Goal: Task Accomplishment & Management: Manage account settings

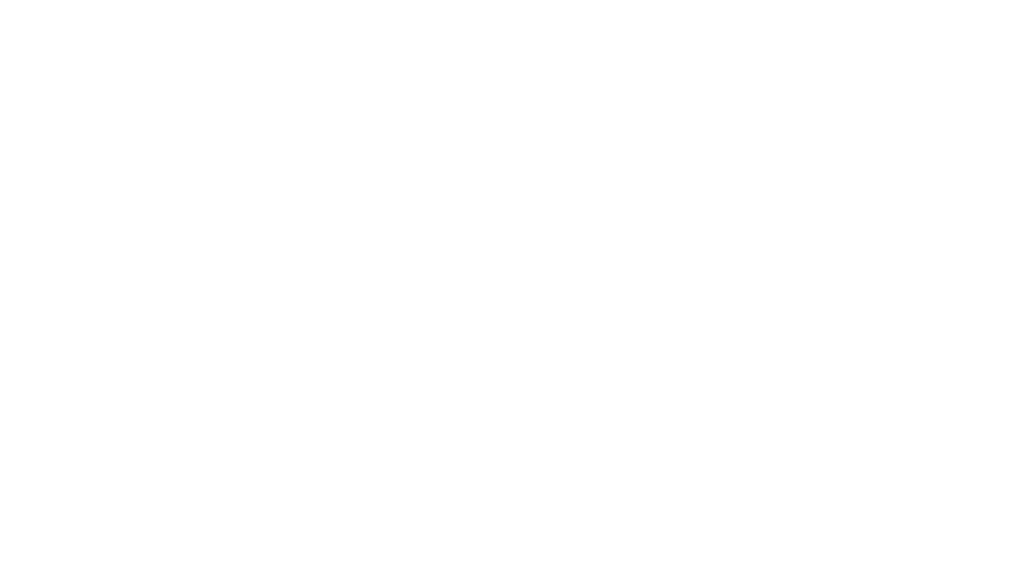
select select "100"
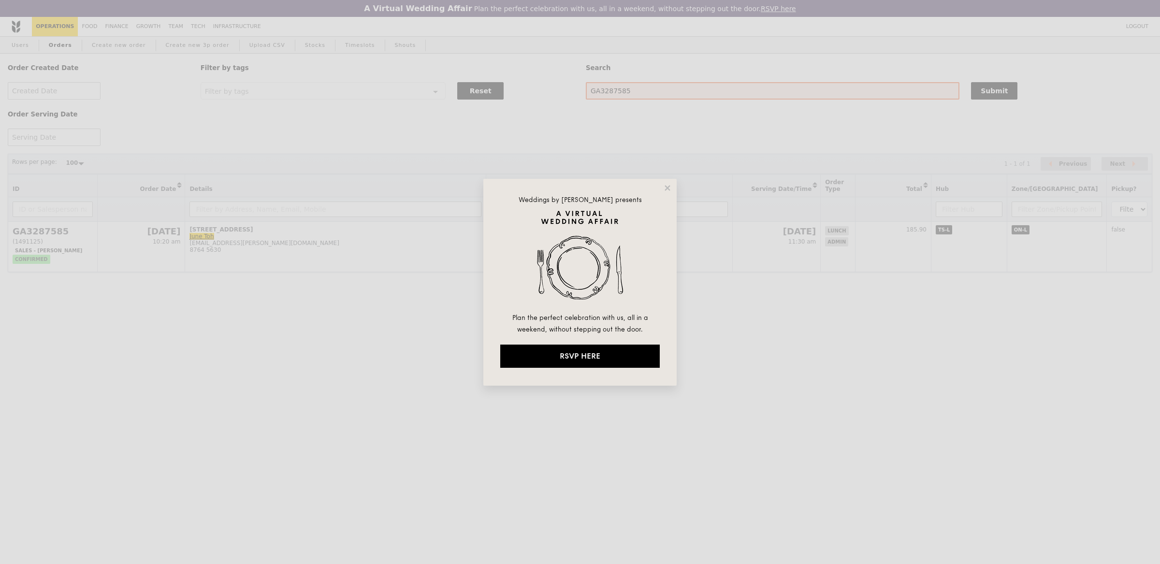
click at [669, 182] on div "Weddings by Grain presents Plan the perfect celebration with us, all in a weeke…" at bounding box center [579, 282] width 193 height 207
click at [669, 187] on icon at bounding box center [667, 187] width 5 height 5
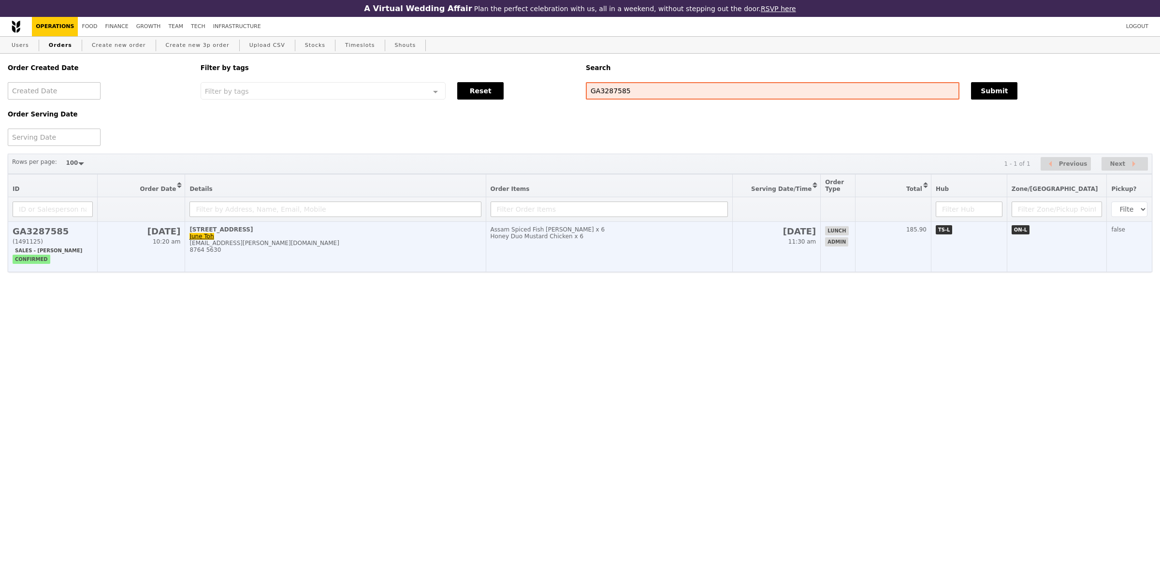
click at [349, 250] on div "8764 5630" at bounding box center [334, 249] width 291 height 7
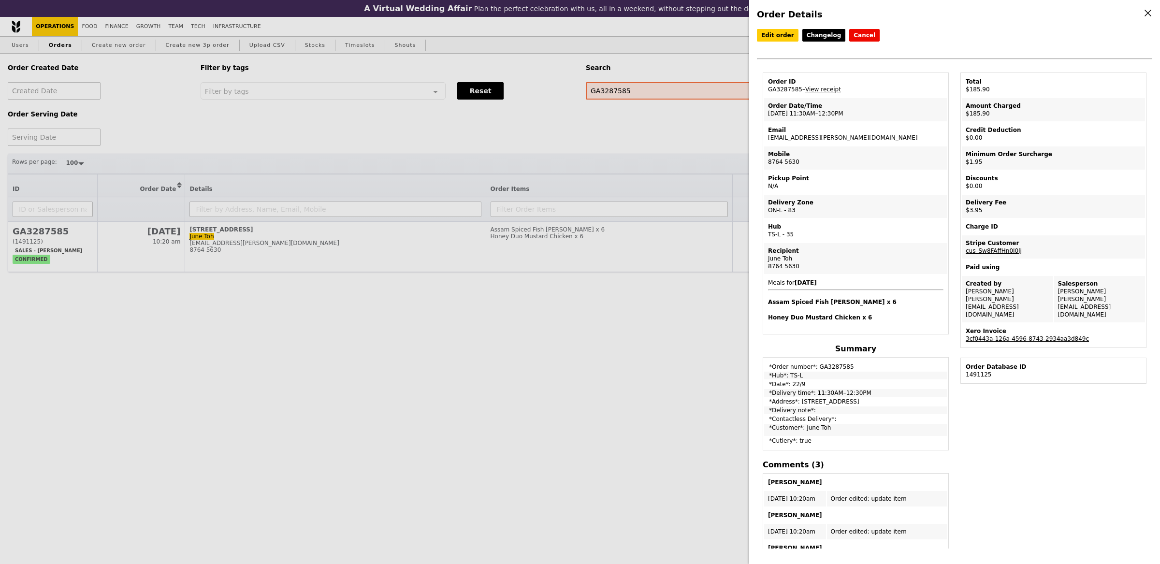
click at [1027, 335] on link "3cf0443a-126a-4596-8743-2934aa3d849c" at bounding box center [1027, 338] width 123 height 7
click at [0, 0] on div "Order Details Edit order Changelog Cancel Order ID GA3287585 – View receipt Ord…" at bounding box center [580, 282] width 1160 height 564
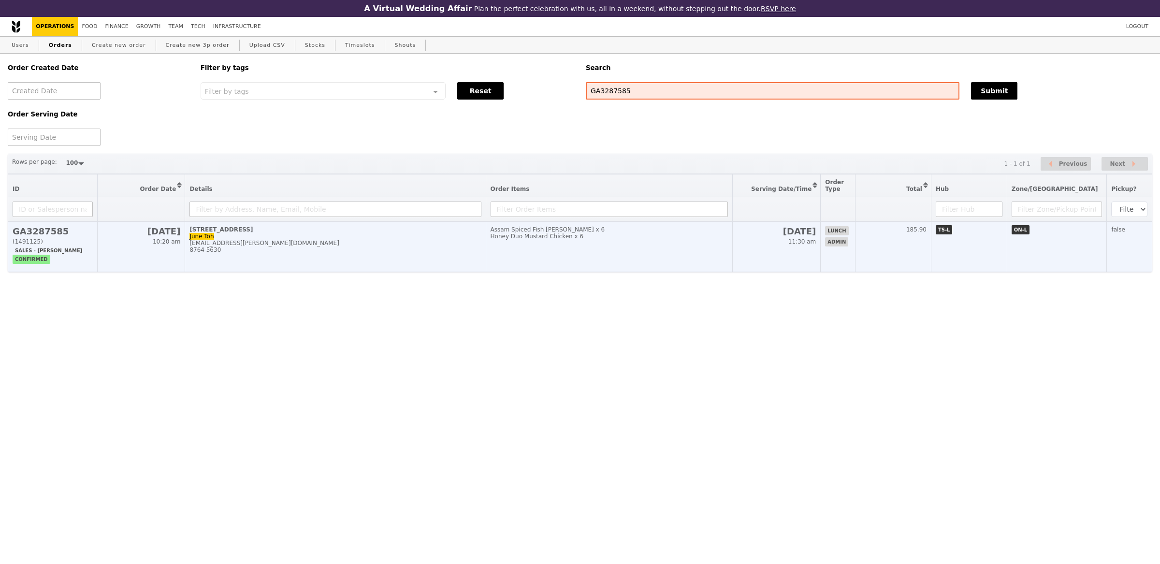
click at [415, 270] on td "72 Anson Road, #05-02/02A June Toh june.toh@haworth.com 8764 5630" at bounding box center [335, 247] width 301 height 50
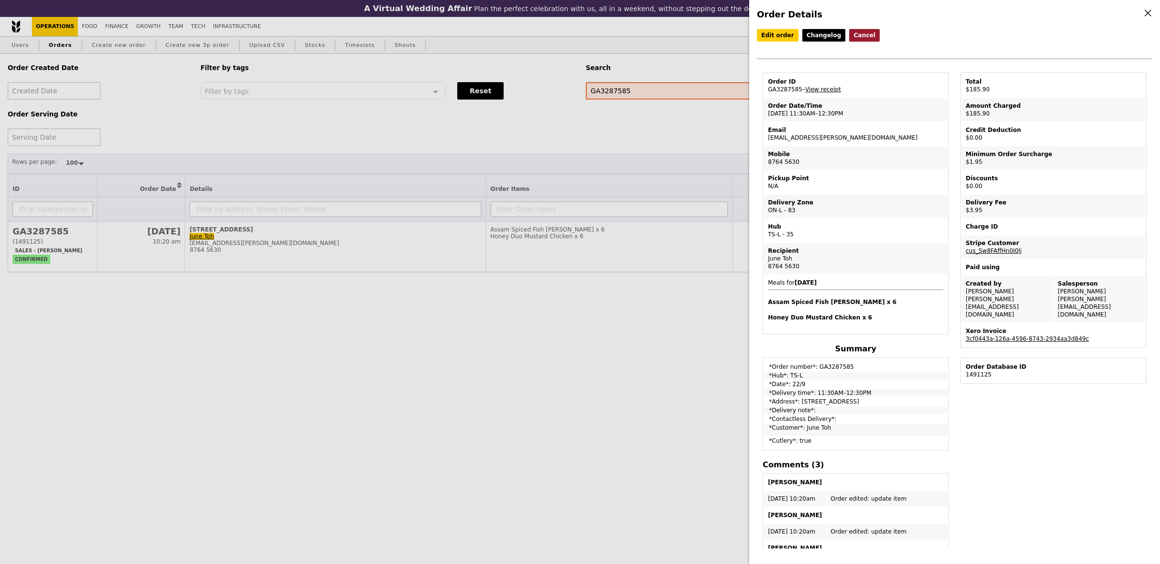
click at [863, 35] on button "Cancel" at bounding box center [864, 35] width 30 height 13
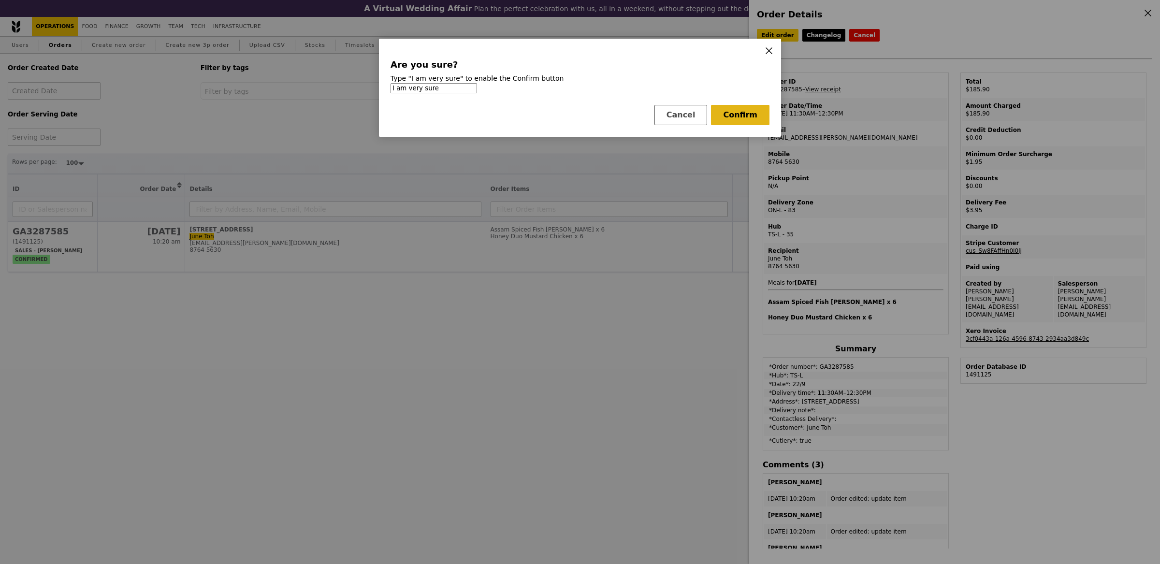
type input "I am very sure"
click at [728, 117] on button "Confirm" at bounding box center [740, 115] width 58 height 20
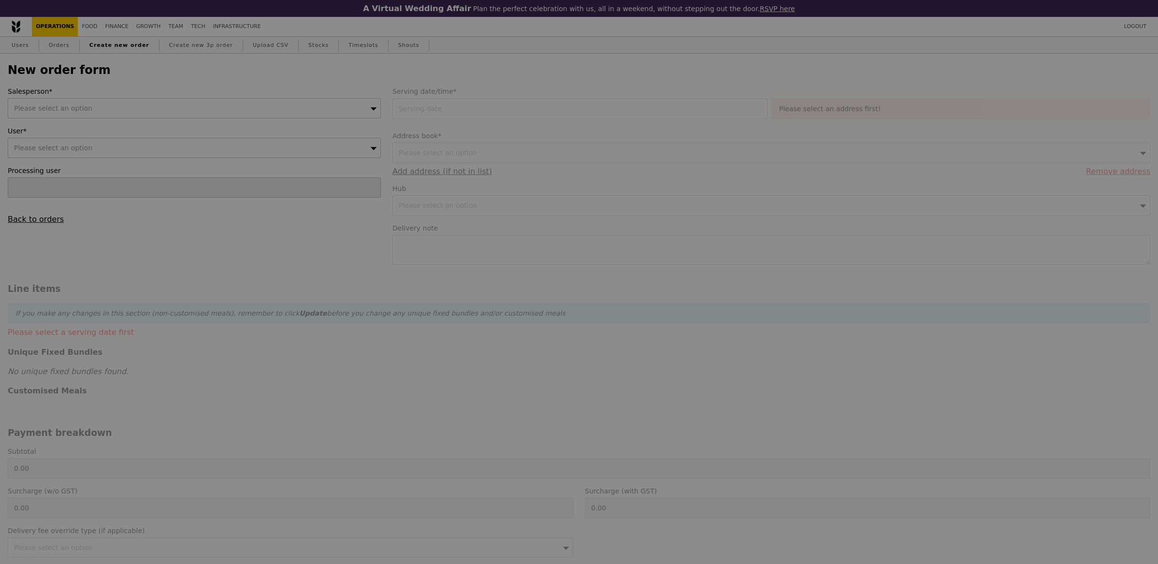
type input "Confirm"
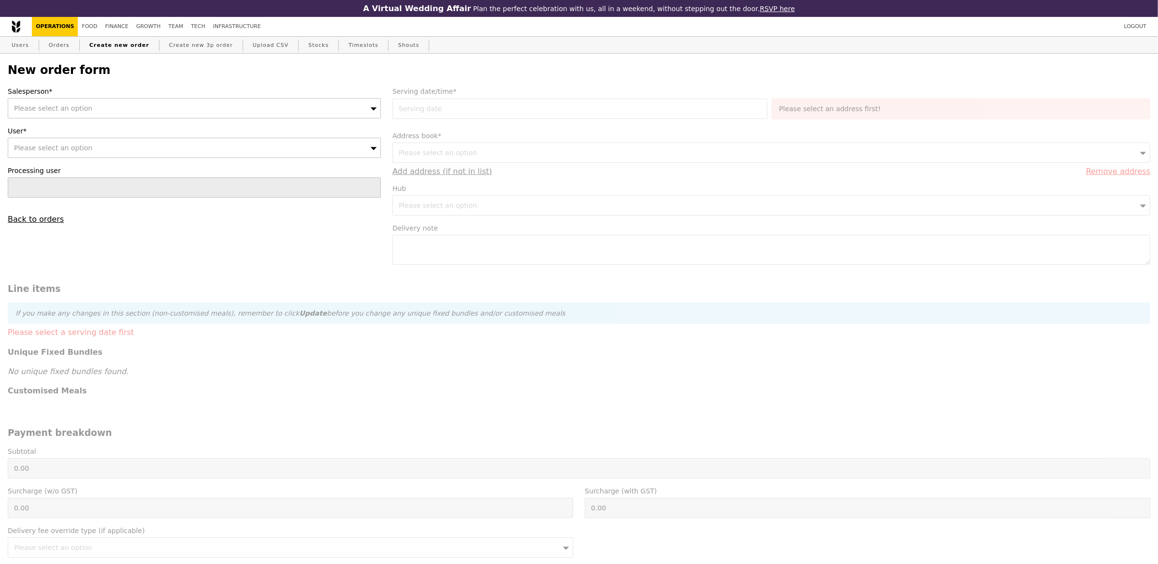
click at [76, 111] on span "Please select an option" at bounding box center [53, 108] width 78 height 8
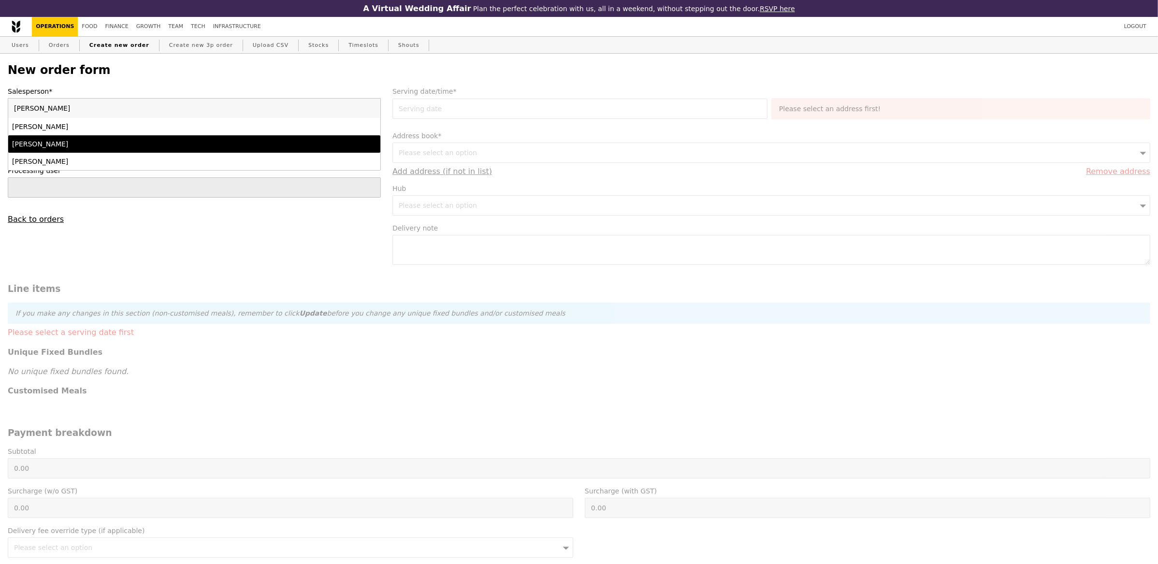
type input "sam"
click at [50, 143] on div "[PERSON_NAME]" at bounding box center [148, 144] width 273 height 10
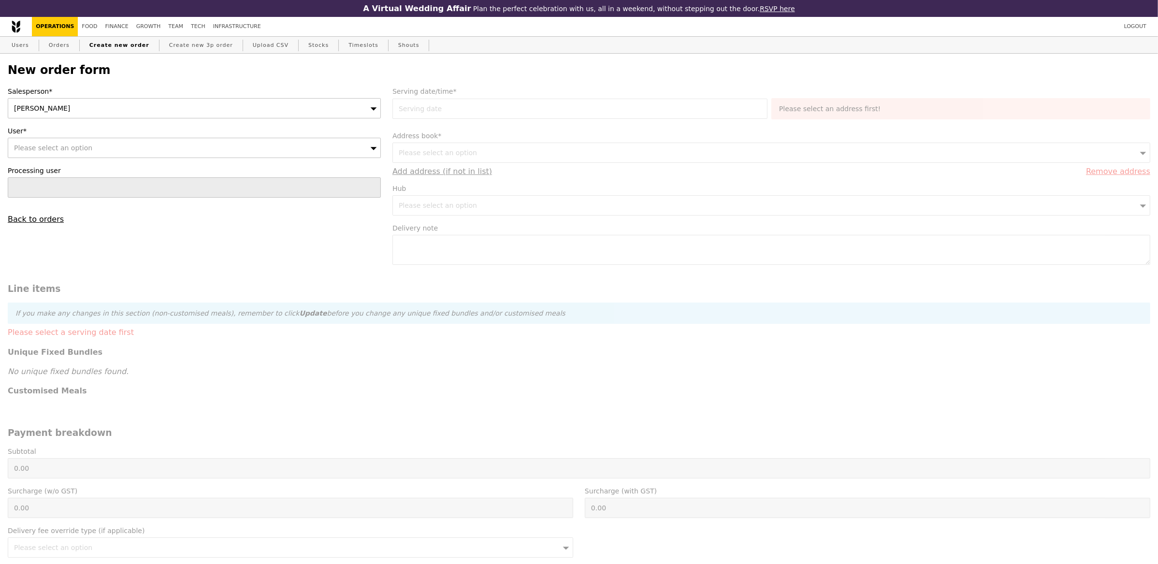
click at [149, 156] on div "Please select an option" at bounding box center [194, 148] width 373 height 20
type input "allie-tay@idexx.com"
type input "Confirm"
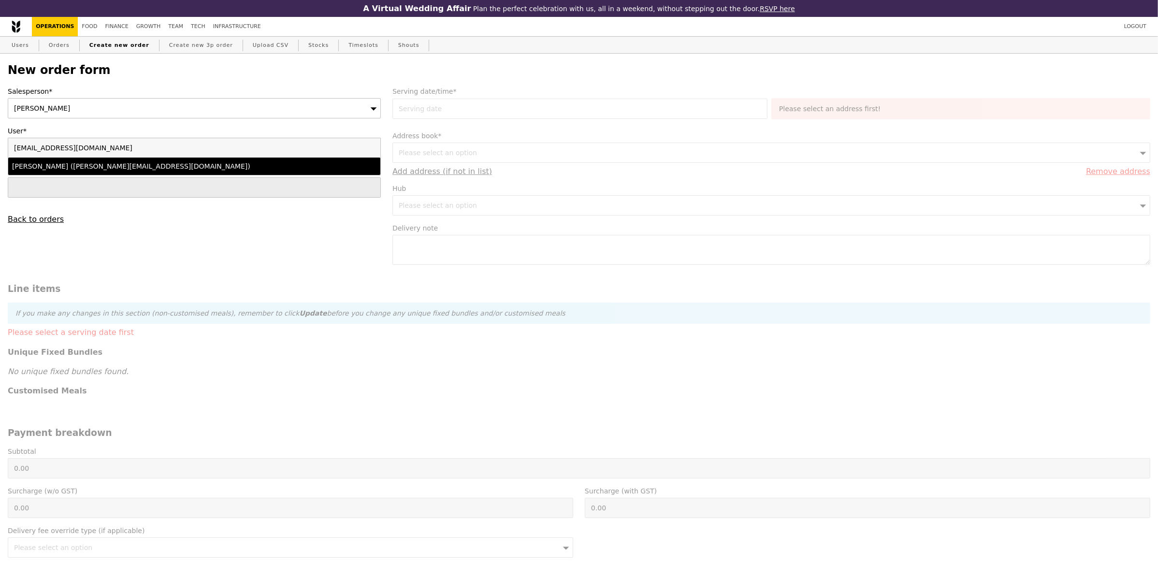
type input "allie-tay@idexx.com"
click at [145, 168] on div "Allie Tay (allie-tay@idexx.com)" at bounding box center [148, 166] width 273 height 10
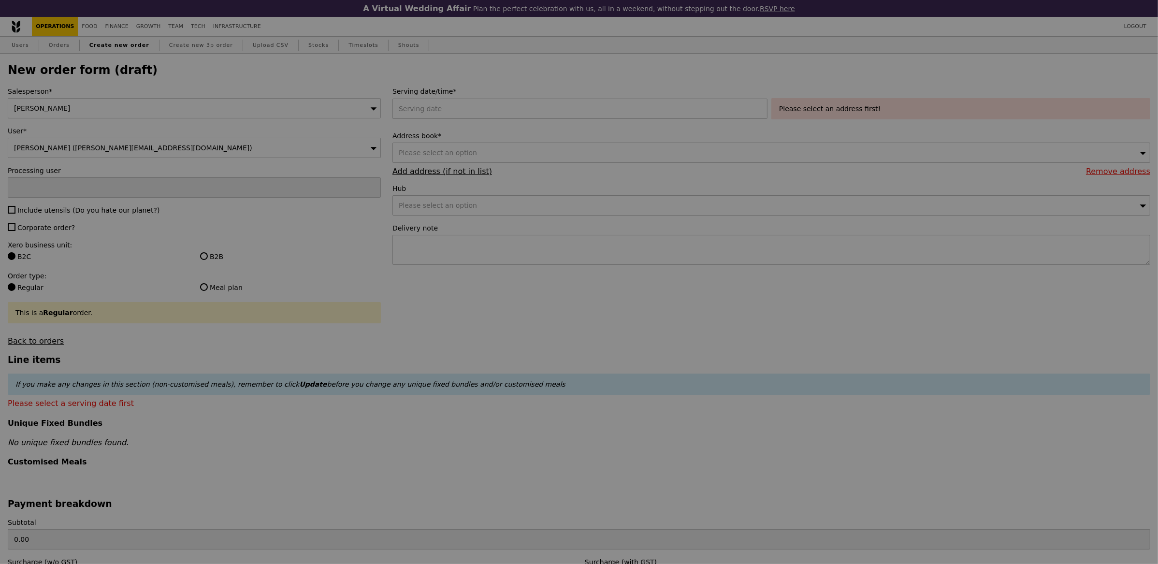
type input "Confirm"
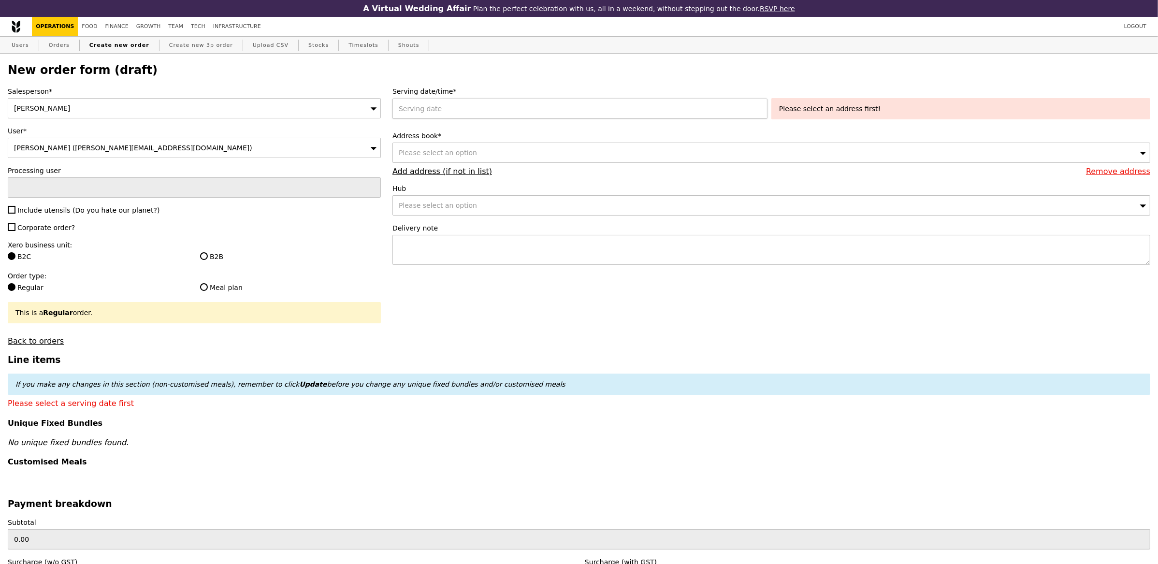
click at [458, 112] on div at bounding box center [581, 109] width 379 height 20
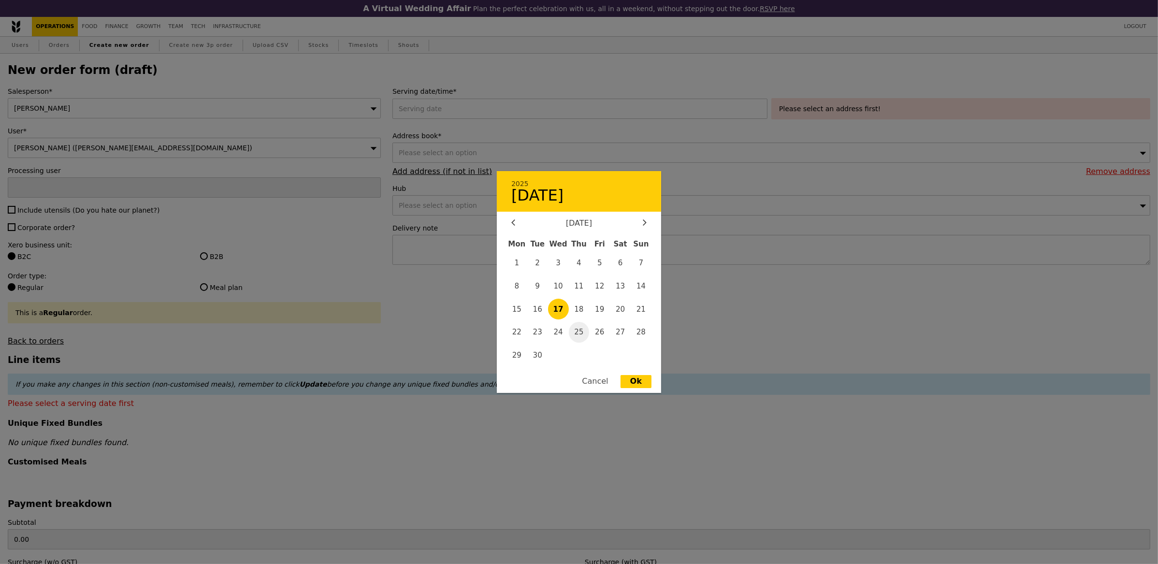
click at [586, 334] on span "25" at bounding box center [579, 332] width 21 height 21
type input "25 Sep 2025"
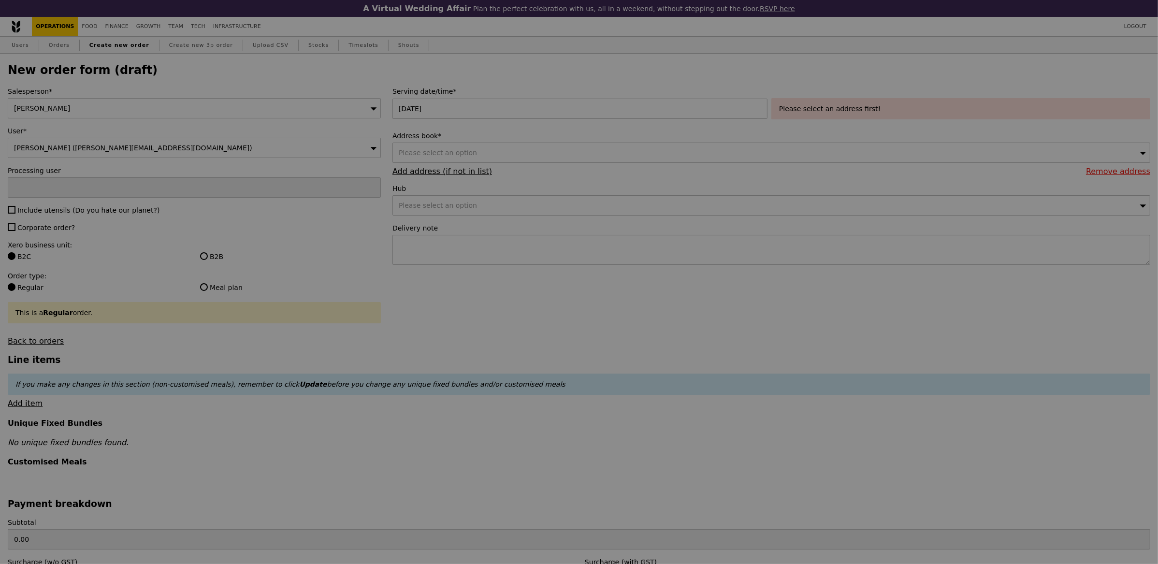
type input "Confirm"
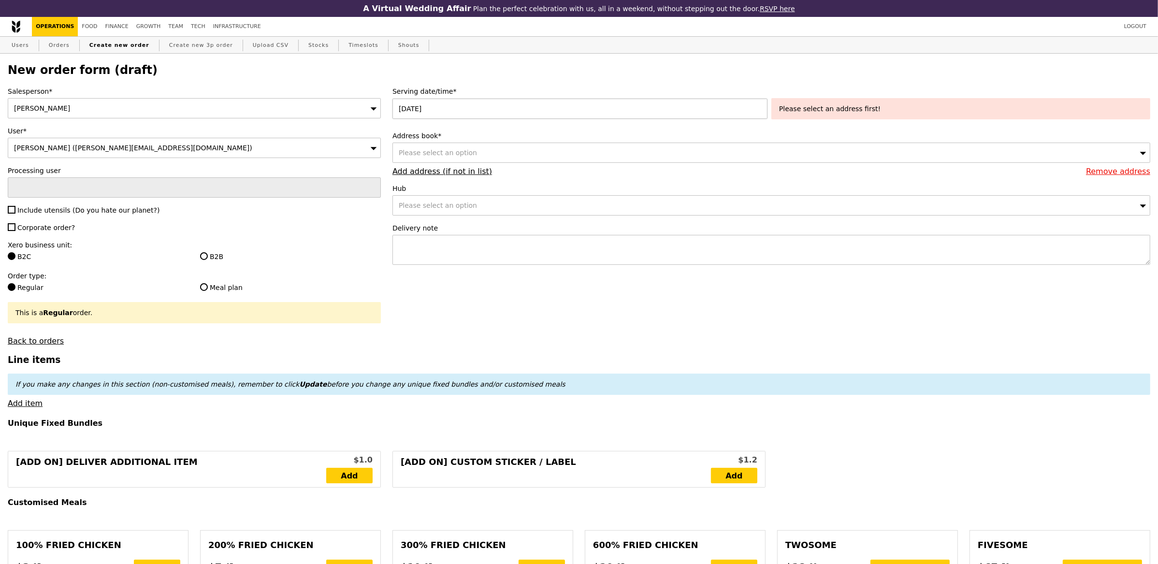
click at [448, 113] on div "25 Sep 2025" at bounding box center [581, 109] width 379 height 20
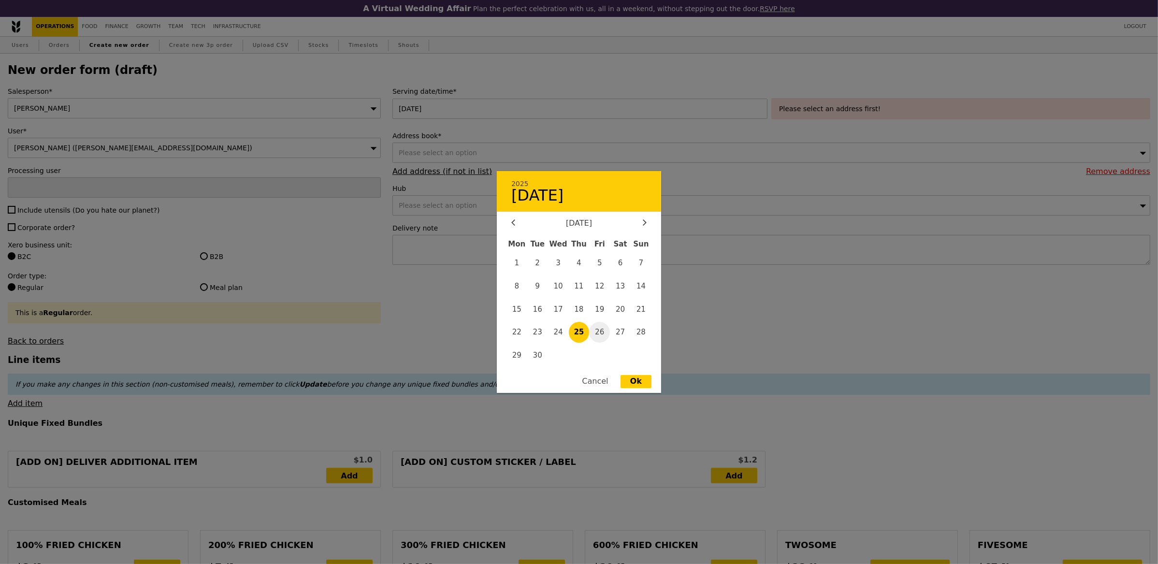
click at [598, 324] on span "26" at bounding box center [599, 332] width 21 height 21
type input "26 Sep 2025"
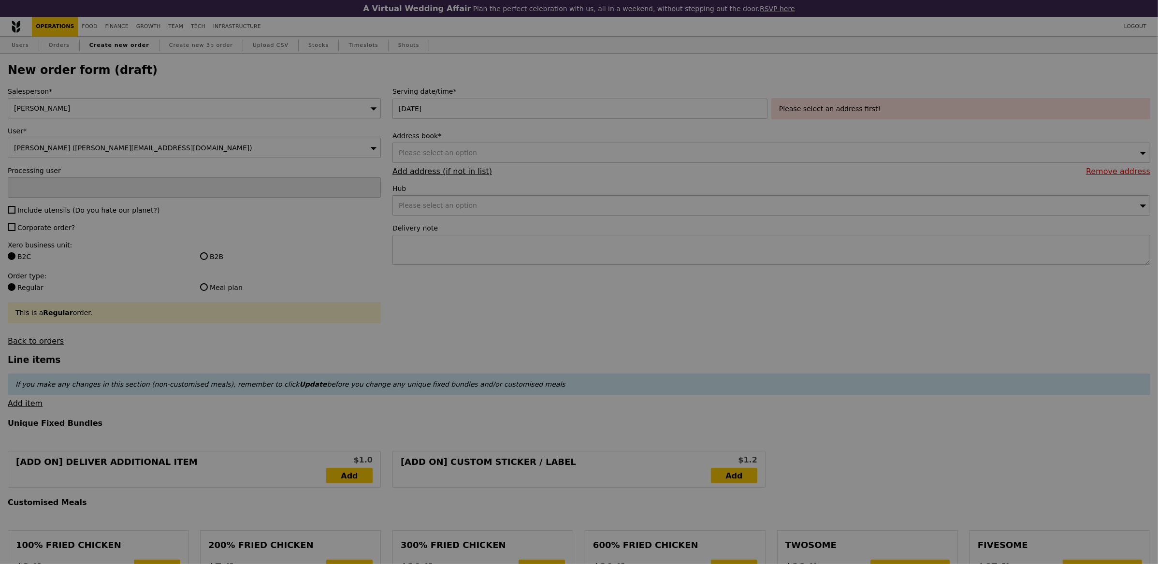
type input "Confirm"
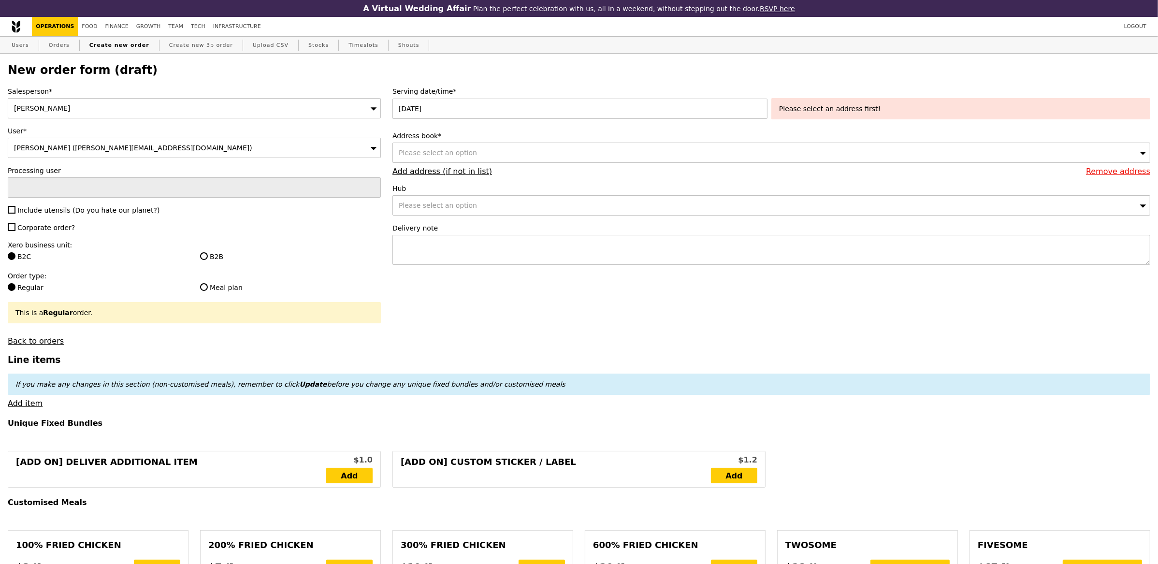
click at [479, 155] on div "Please select an option" at bounding box center [771, 153] width 758 height 20
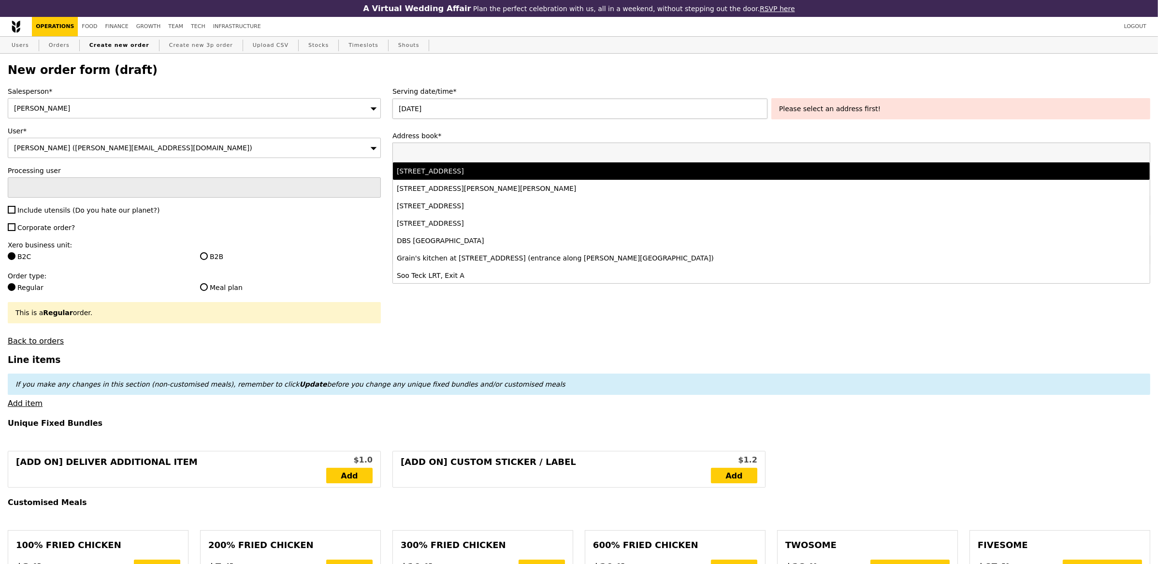
click at [667, 118] on div "26 Sep 2025" at bounding box center [581, 109] width 379 height 20
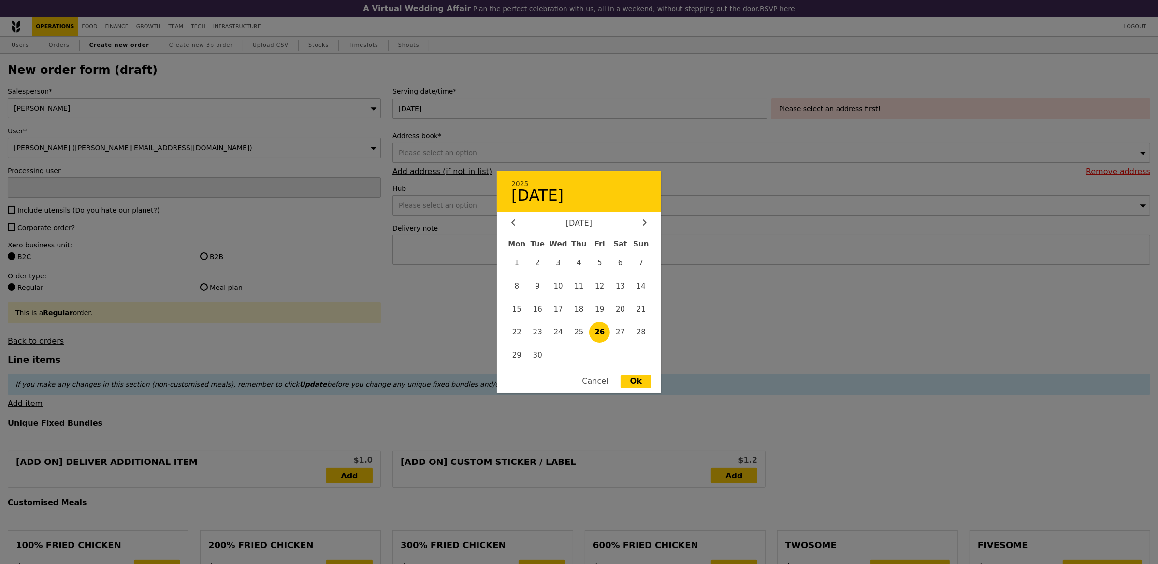
click at [737, 275] on div at bounding box center [579, 282] width 1158 height 564
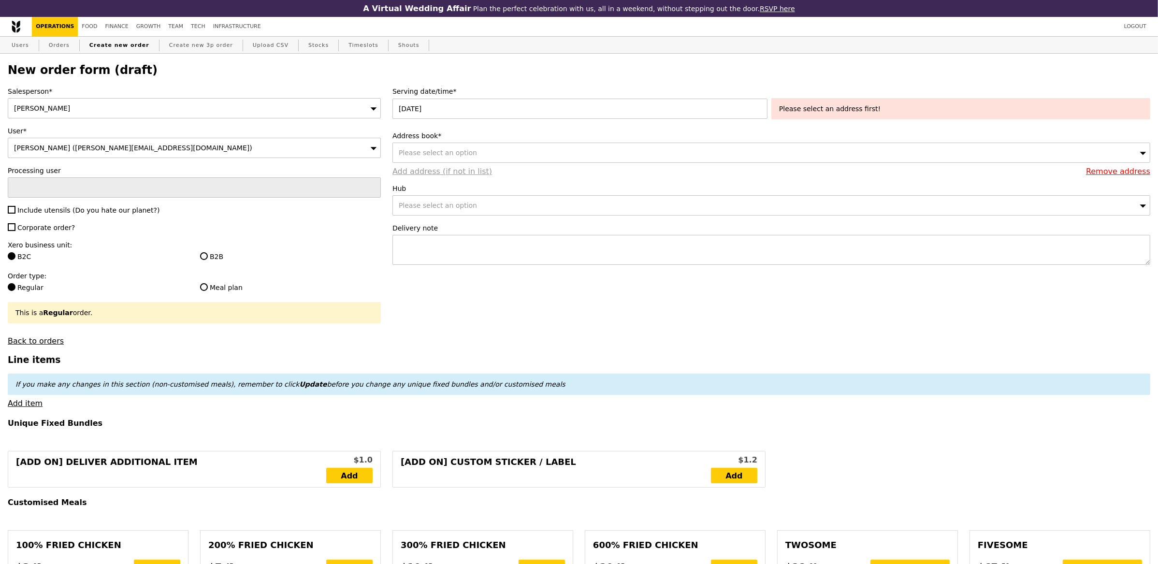
click at [461, 174] on link "Add address (if not in list)" at bounding box center [442, 171] width 100 height 9
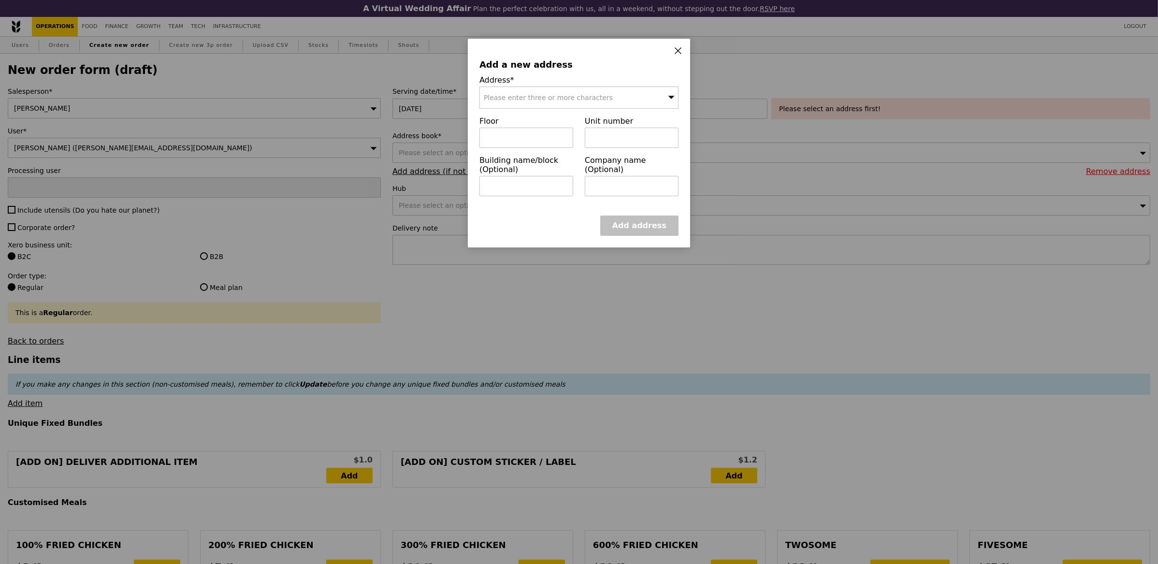
click at [539, 91] on div "Please enter three or more characters" at bounding box center [578, 98] width 199 height 22
type input "338728"
click at [520, 115] on div "112 Lavender Street" at bounding box center [555, 117] width 143 height 10
click at [622, 176] on input "text" at bounding box center [632, 186] width 94 height 20
click at [639, 222] on link "Add address" at bounding box center [639, 226] width 78 height 20
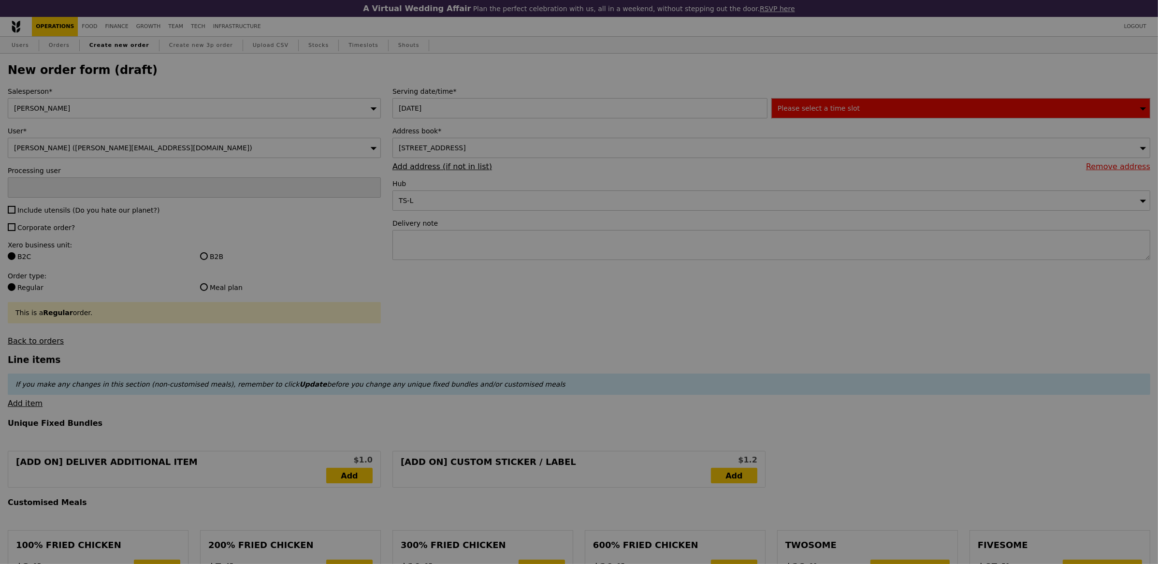
type input "Confirm"
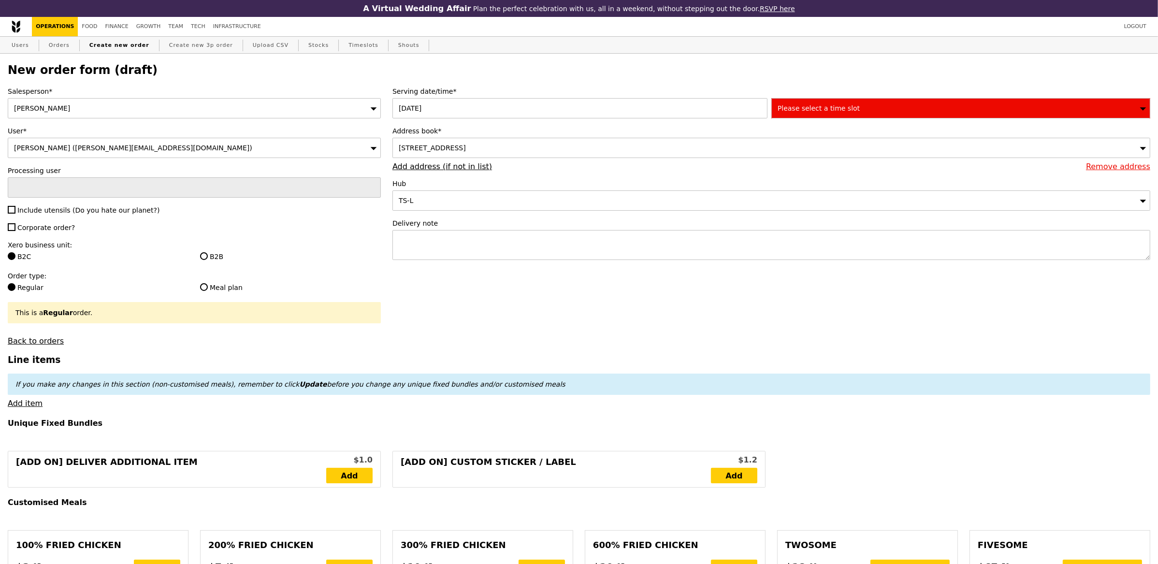
click at [17, 215] on label "Include utensils (Do you hate our planet?)" at bounding box center [194, 210] width 373 height 10
click at [15, 214] on input "Include utensils (Do you hate our planet?)" at bounding box center [12, 210] width 8 height 8
checkbox input "true"
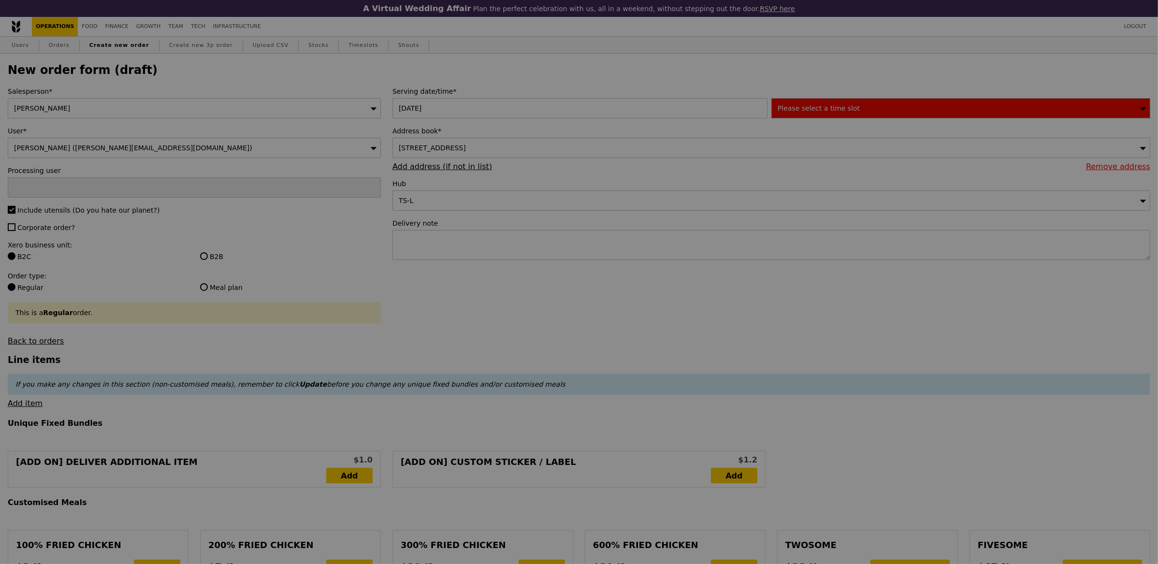
type input "Confirm"
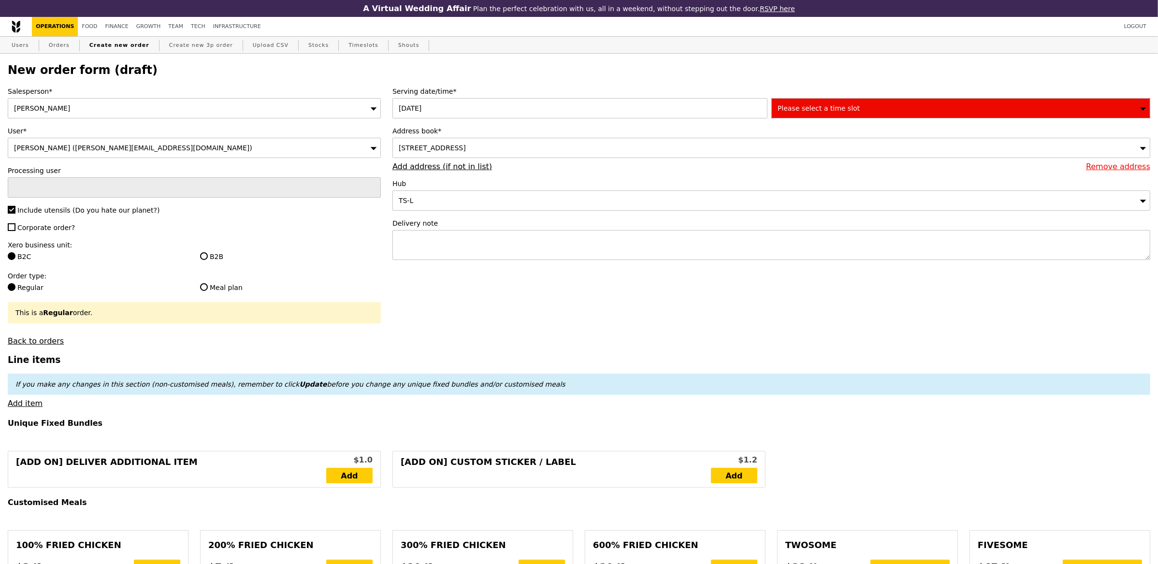
click at [20, 229] on span "Corporate order?" at bounding box center [46, 228] width 58 height 8
click at [15, 229] on input "Corporate order?" at bounding box center [12, 227] width 8 height 8
checkbox input "true"
click at [205, 255] on input "B2B" at bounding box center [204, 256] width 8 height 8
radio input "true"
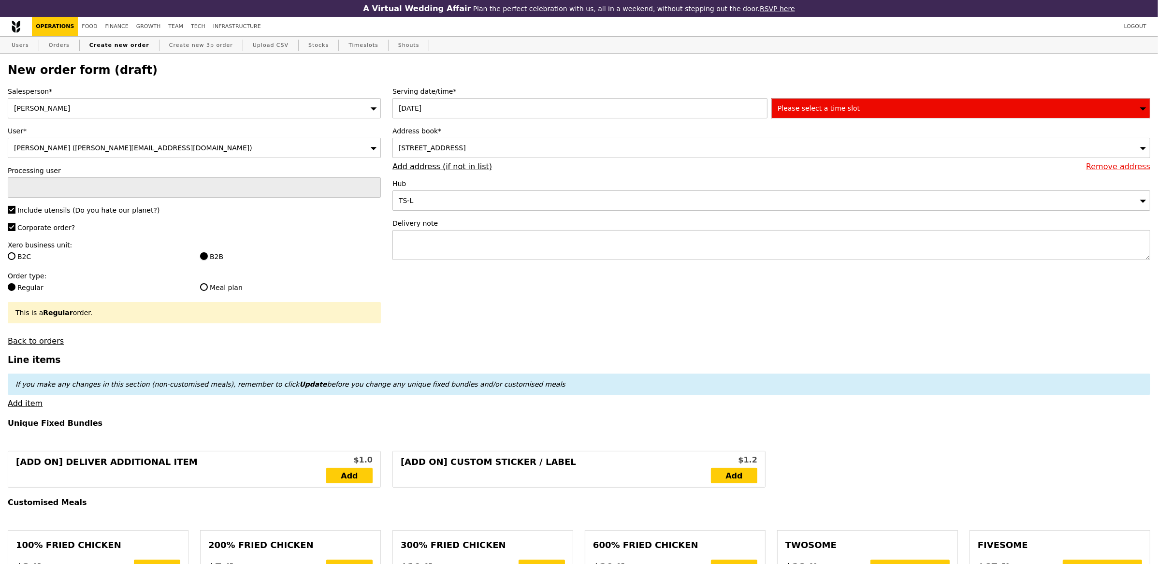
type input "Loading..."
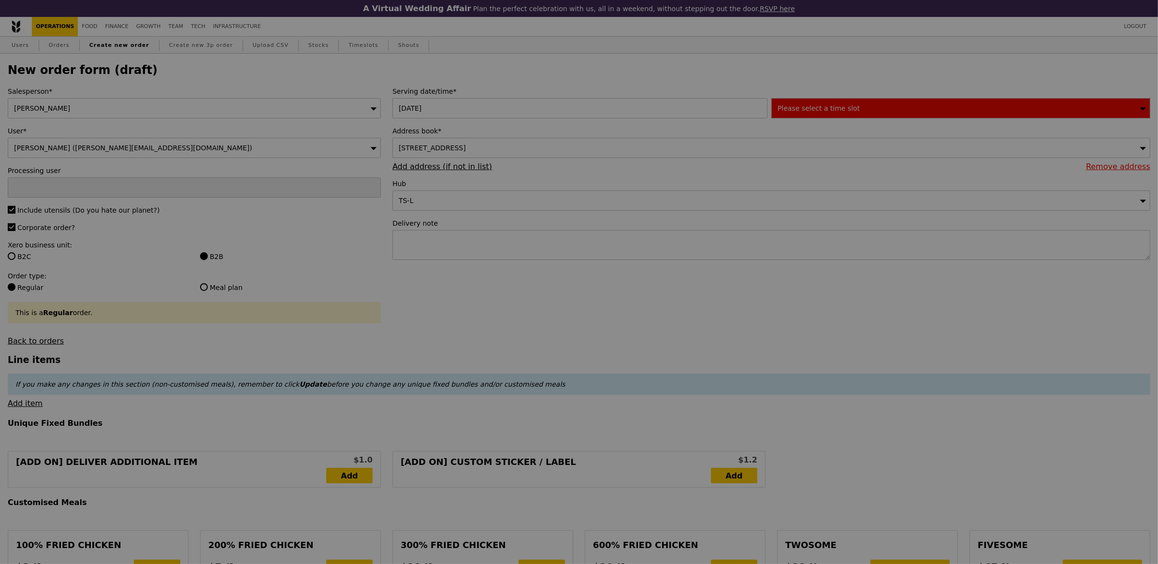
type input "9.08"
type input "9.90"
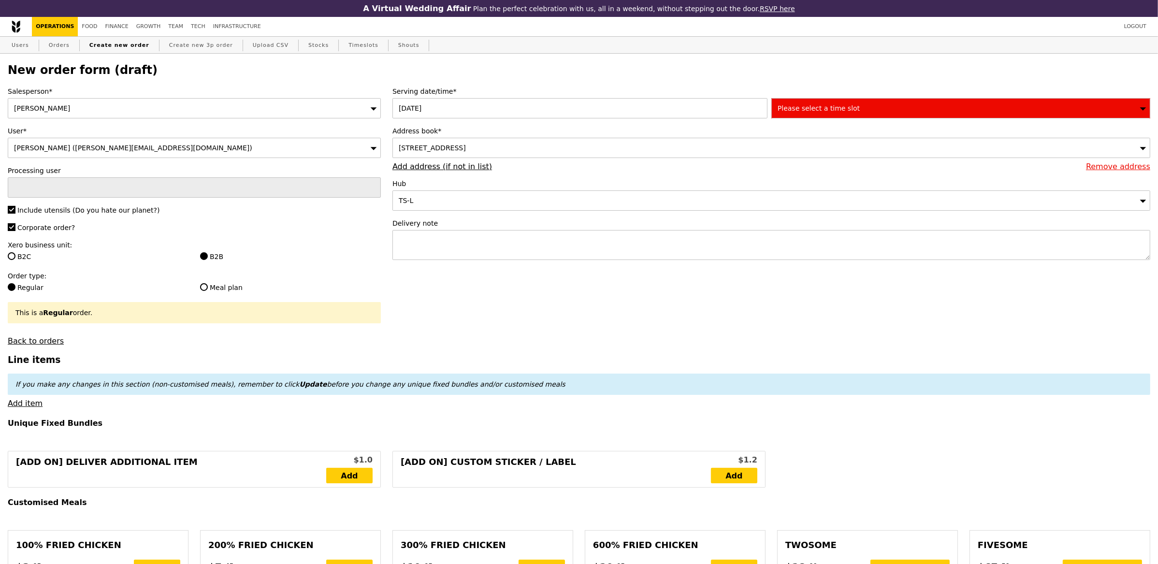
click at [908, 107] on div "Please select a time slot" at bounding box center [960, 108] width 379 height 20
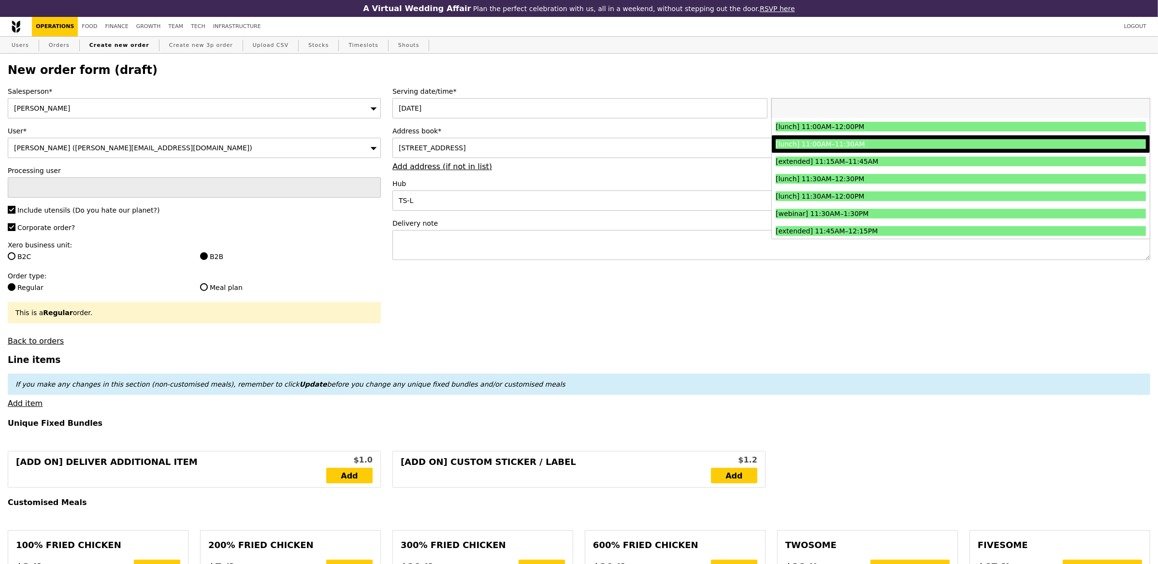
scroll to position [315, 0]
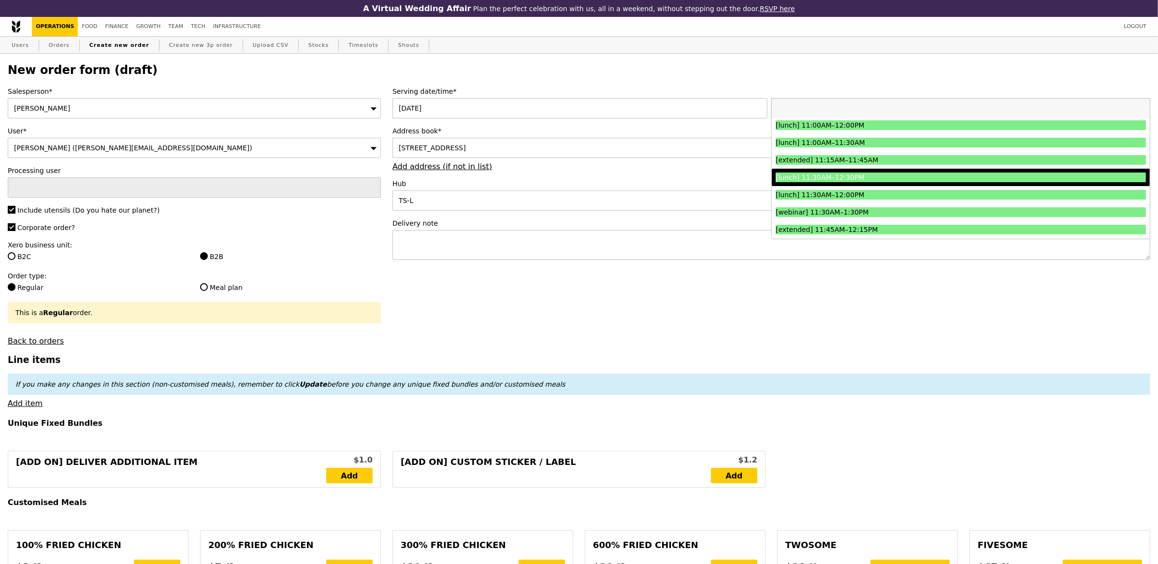
click at [842, 180] on div "[lunch] 11:30AM–12:30PM" at bounding box center [915, 178] width 278 height 10
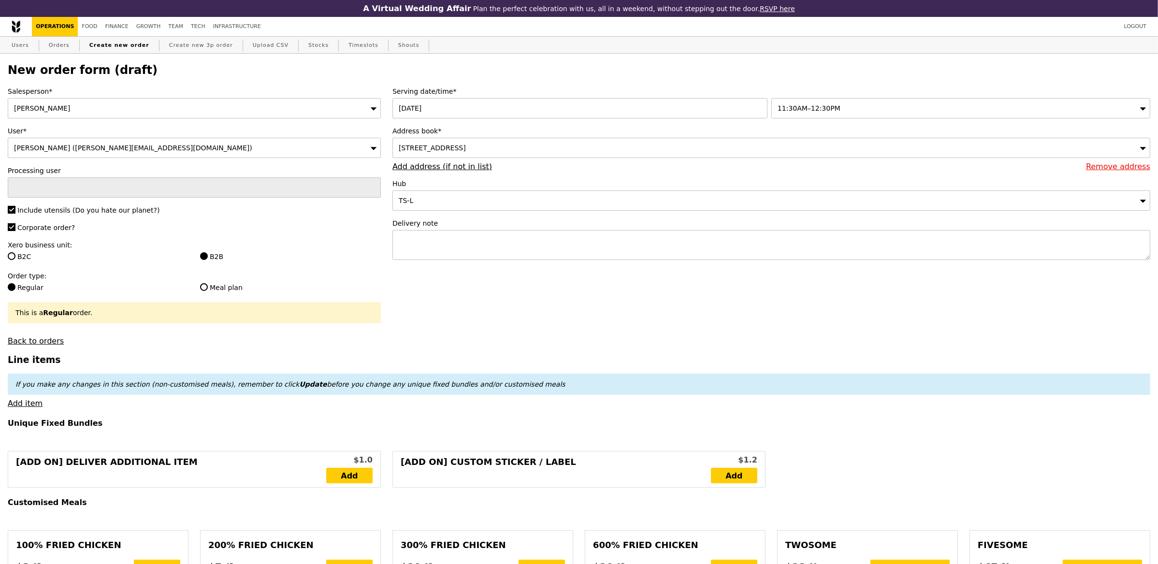
type input "Confirm"
click at [426, 251] on textarea at bounding box center [771, 245] width 758 height 30
type textarea "try to deliver by 12pm please. thank you :)"
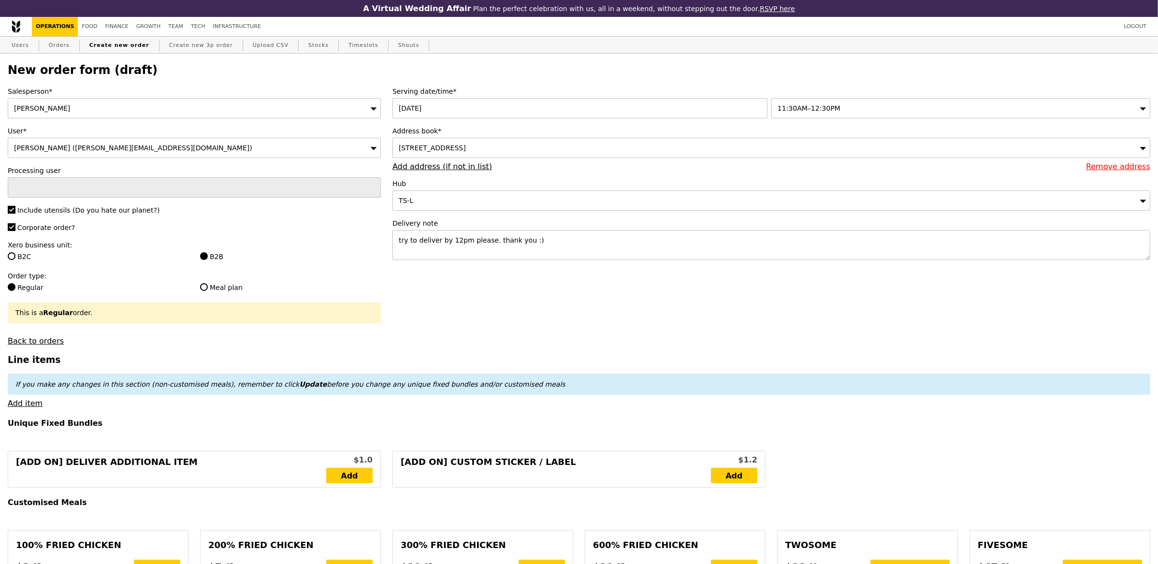
type input "Confirm"
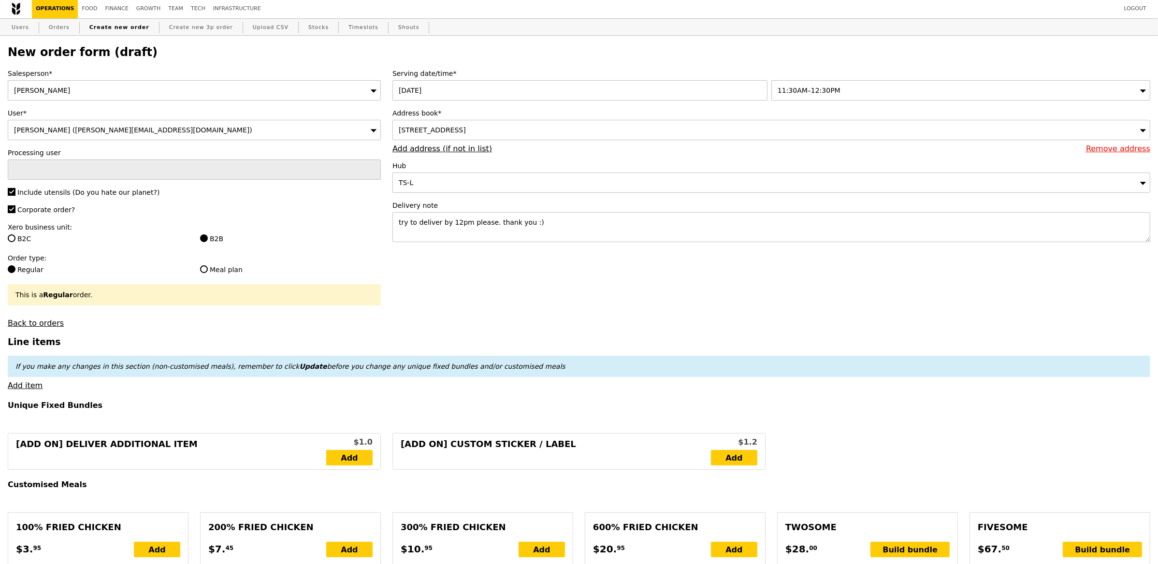
scroll to position [18, 0]
click at [22, 387] on link "Add item" at bounding box center [25, 384] width 35 height 9
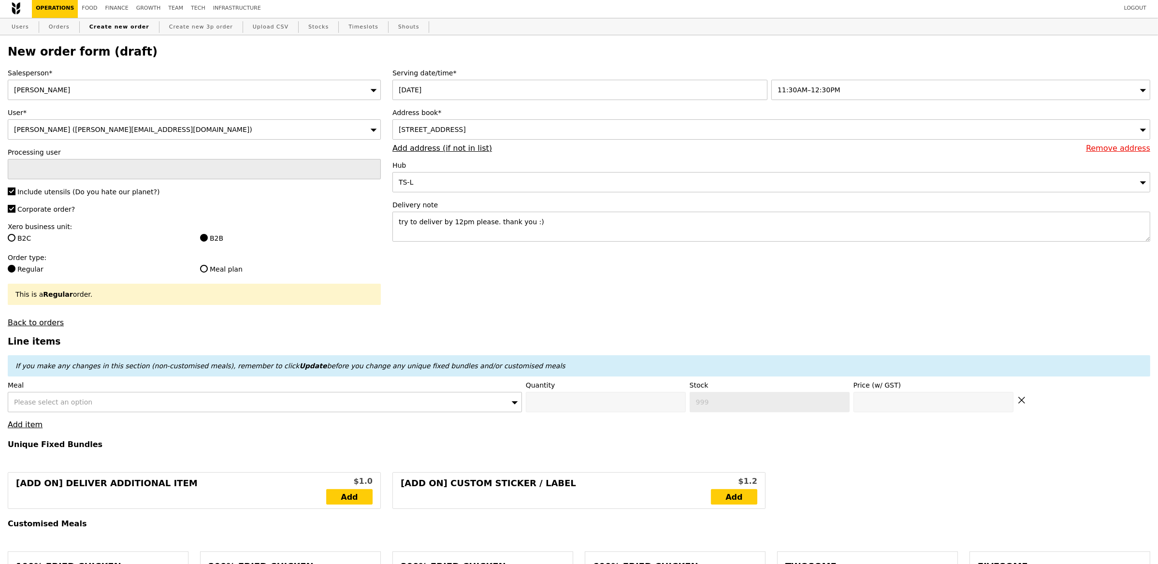
click at [142, 402] on div "Please select an option" at bounding box center [265, 402] width 514 height 20
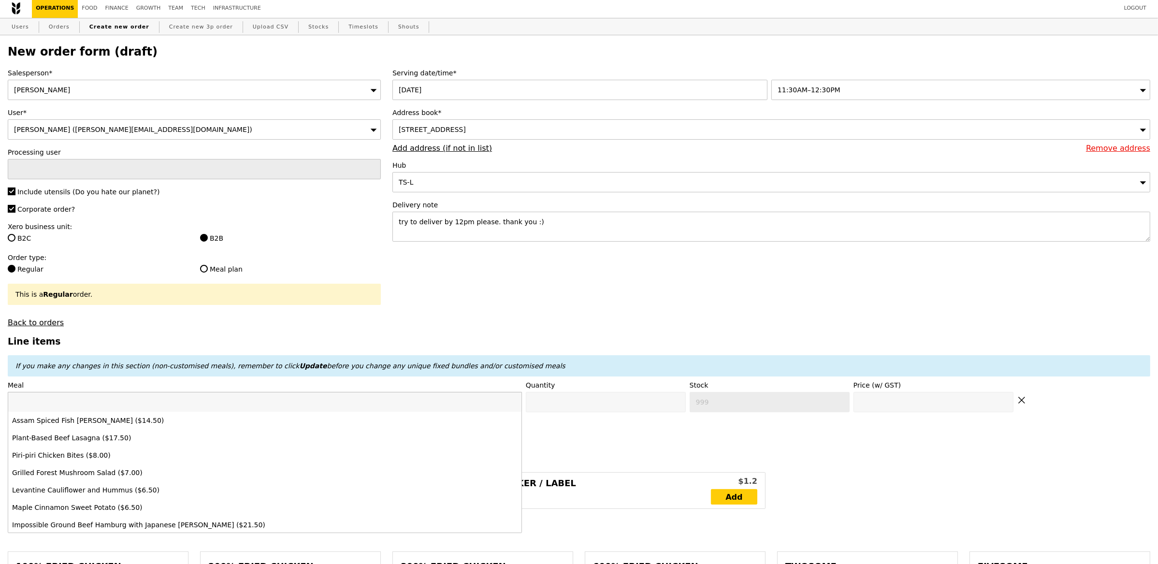
type input "e"
type input "m"
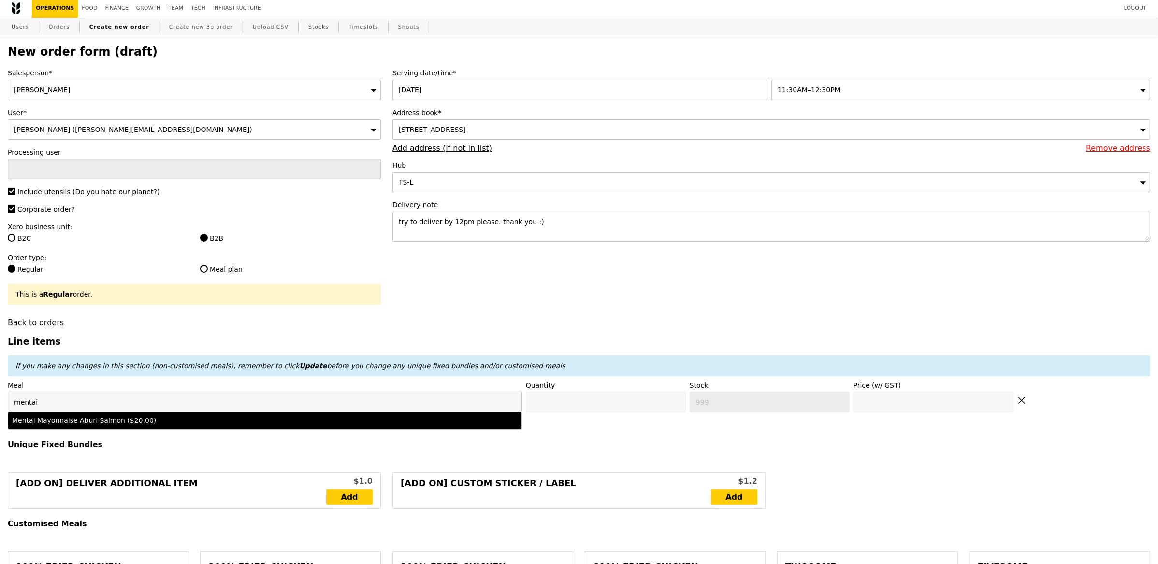
type input "mentai"
click at [196, 426] on li "Mentai Mayonnaise Aburi Salmon ($20.00)" at bounding box center [264, 420] width 513 height 17
type input "Confirm anyway"
type input "0"
type input "500"
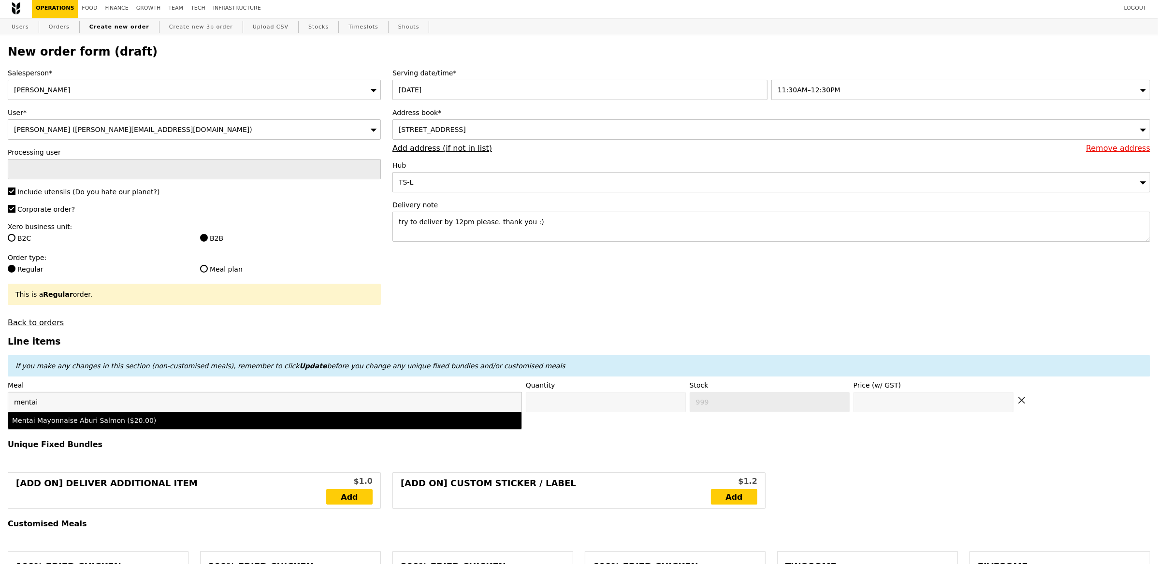
type input "20.0"
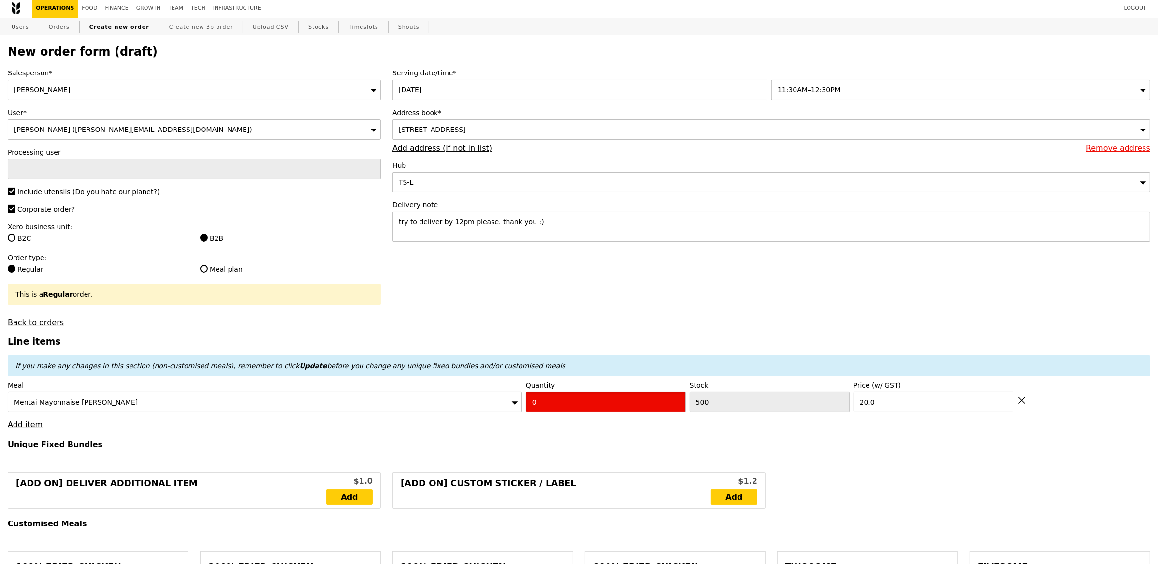
click at [559, 412] on input "0" at bounding box center [606, 402] width 160 height 20
type input "Confirm"
type input "3"
drag, startPoint x: 50, startPoint y: 447, endPoint x: 33, endPoint y: 430, distance: 24.3
click at [51, 447] on h4 "Unique Fixed Bundles" at bounding box center [579, 444] width 1143 height 9
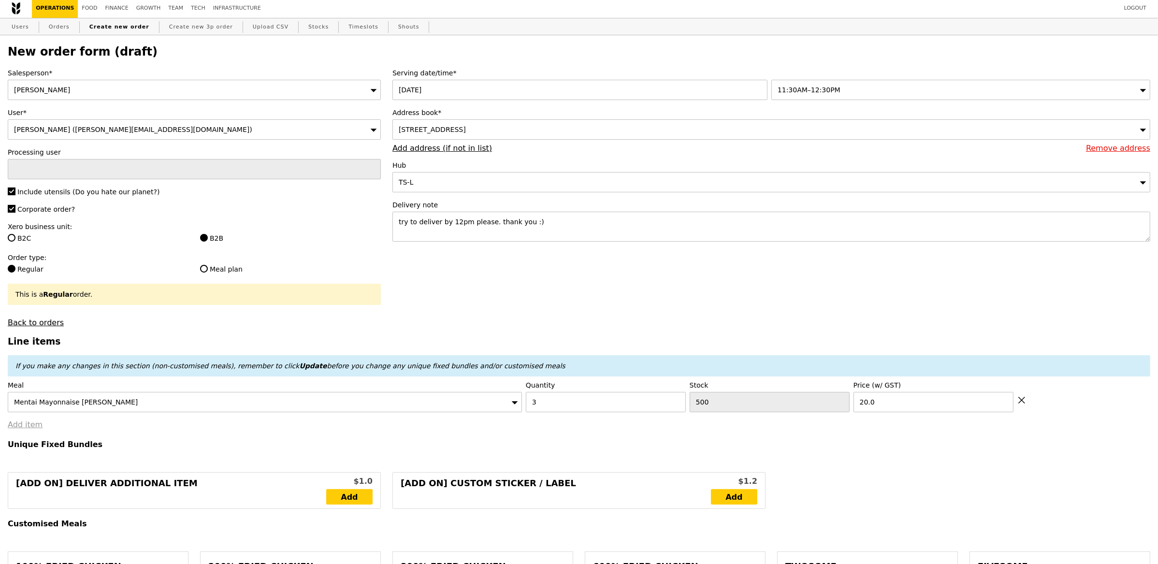
click at [20, 426] on link "Add item" at bounding box center [25, 424] width 35 height 9
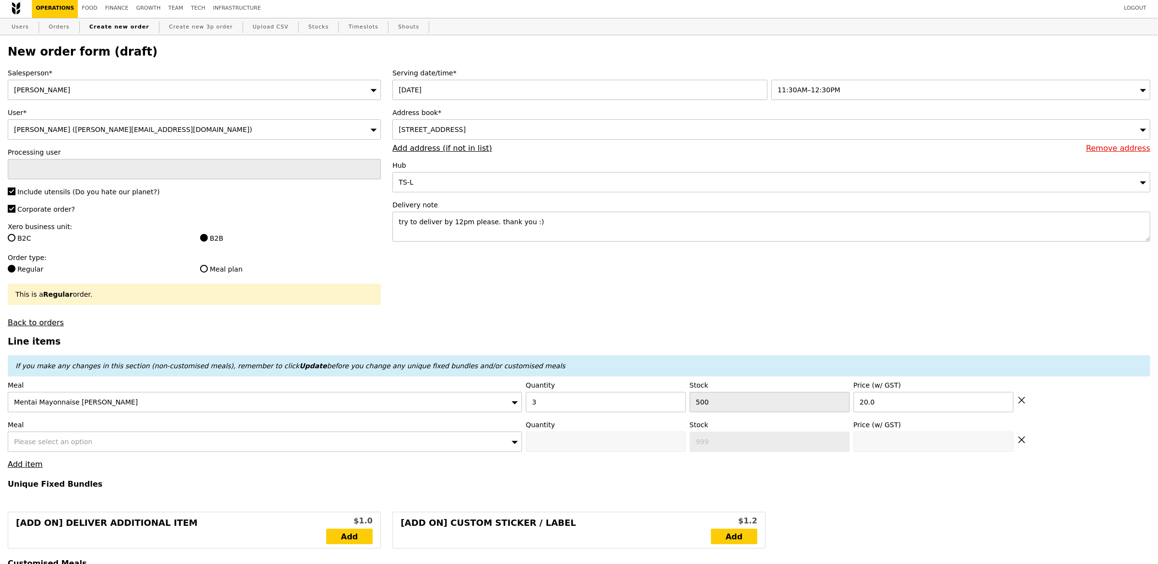
type input "Loading..."
click at [114, 446] on div "Please select an option" at bounding box center [265, 442] width 514 height 20
type input "60.00"
type input "3.62"
type input "3.95"
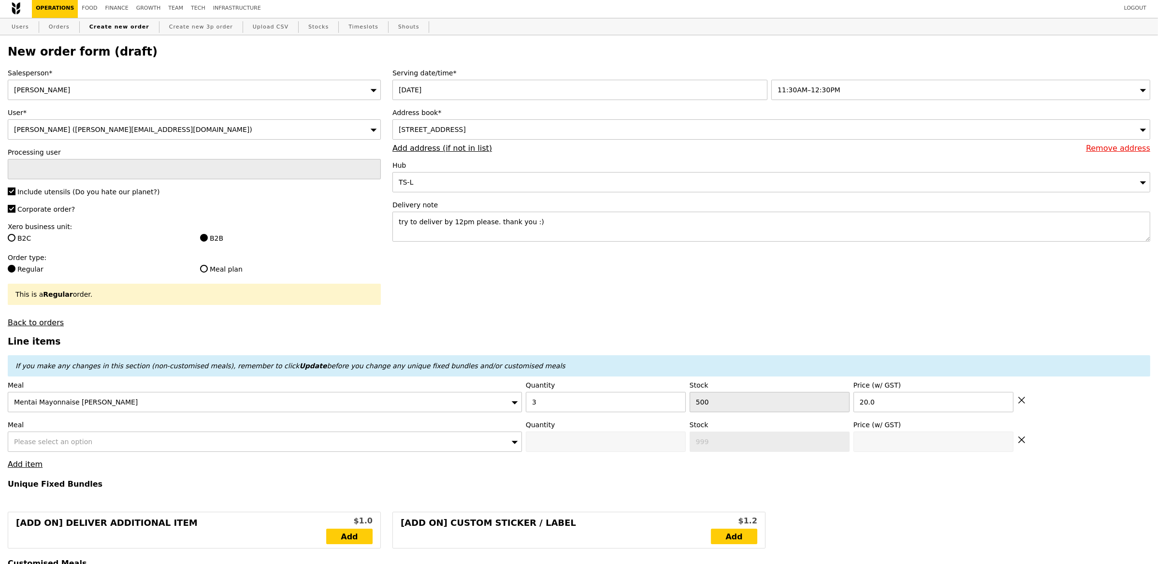
type input "63.95"
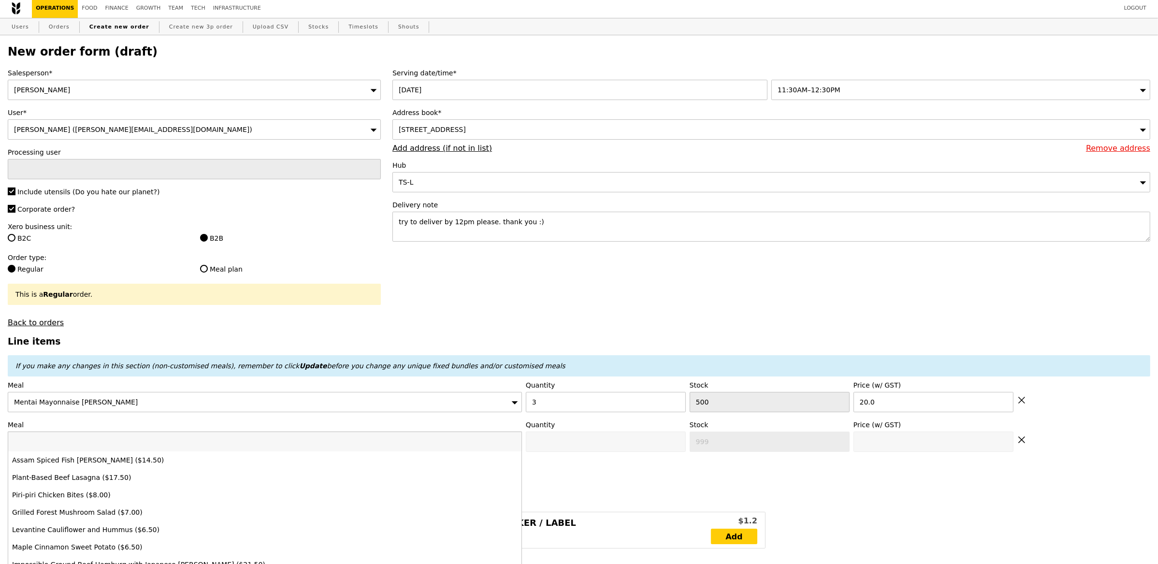
type input "Confirm"
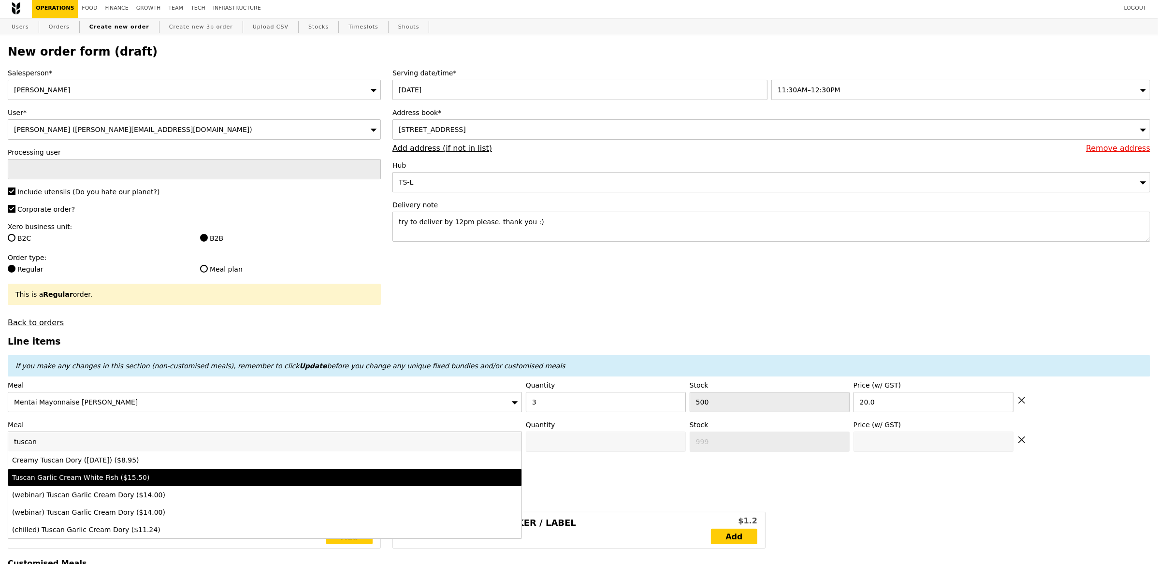
type input "tuscan"
click at [146, 478] on div "Tuscan Garlic Cream White Fish ($15.50)" at bounding box center [201, 478] width 379 height 10
type input "Confirm anyway"
type input "0"
type input "15.5"
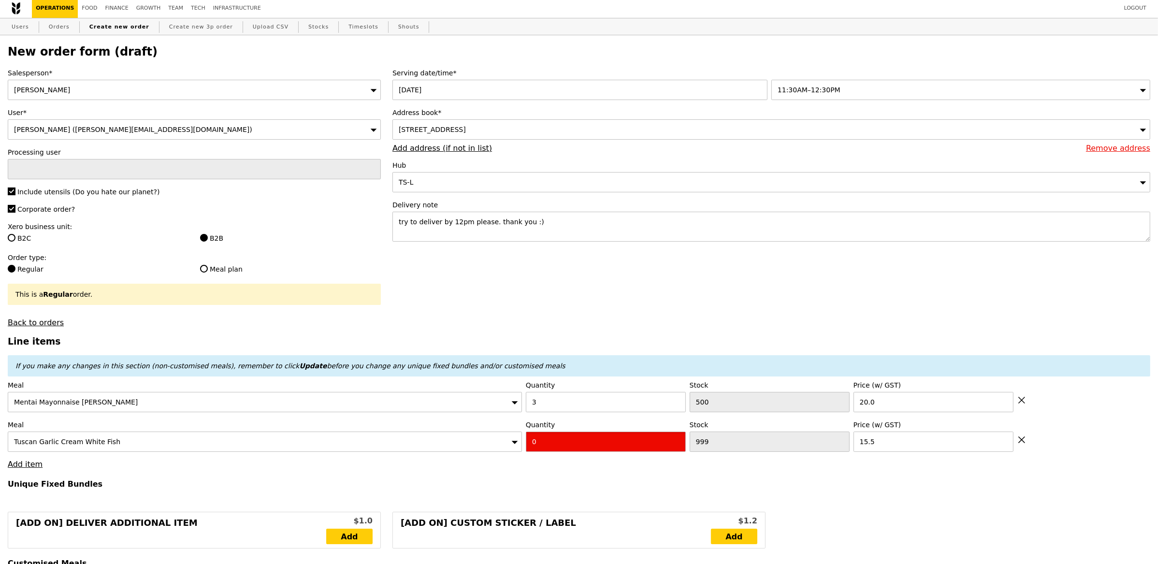
click at [545, 448] on input "0" at bounding box center [606, 442] width 160 height 20
type input "Confirm"
type input "2"
type input "Loading..."
type input "91.00"
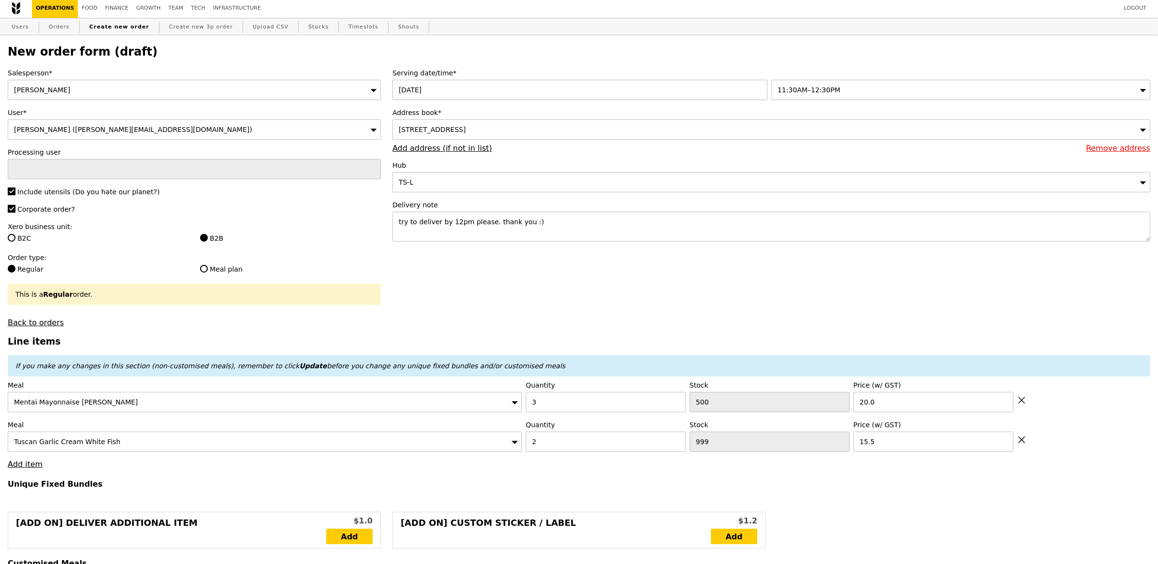
type input "94.95"
type input "Confirm"
click at [125, 447] on div "Tuscan Garlic Cream White Fish" at bounding box center [265, 442] width 514 height 20
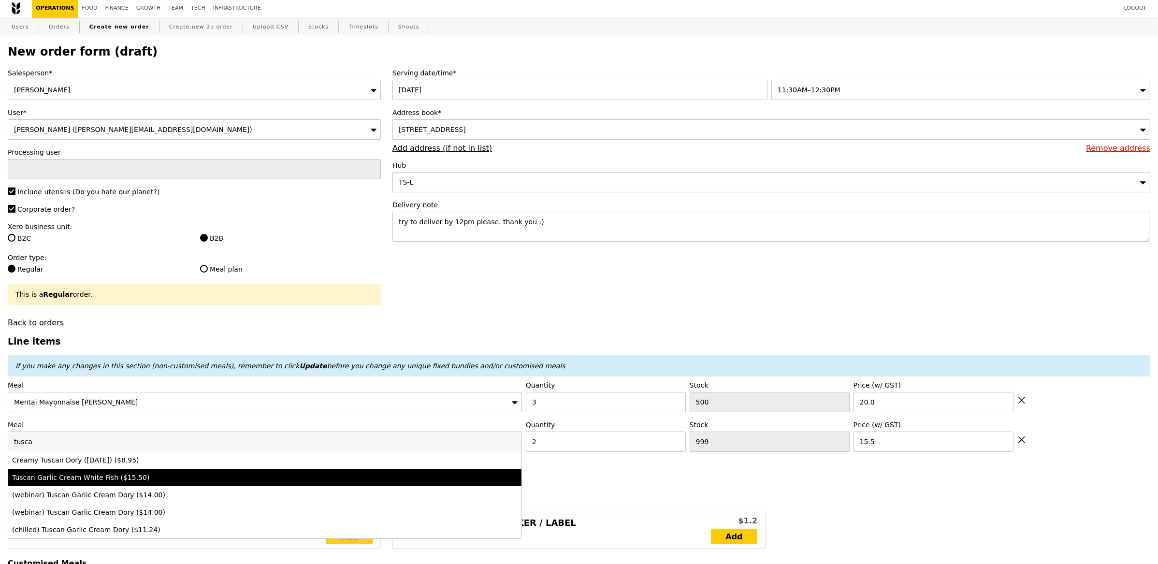
type input "tusc"
type input "Loading..."
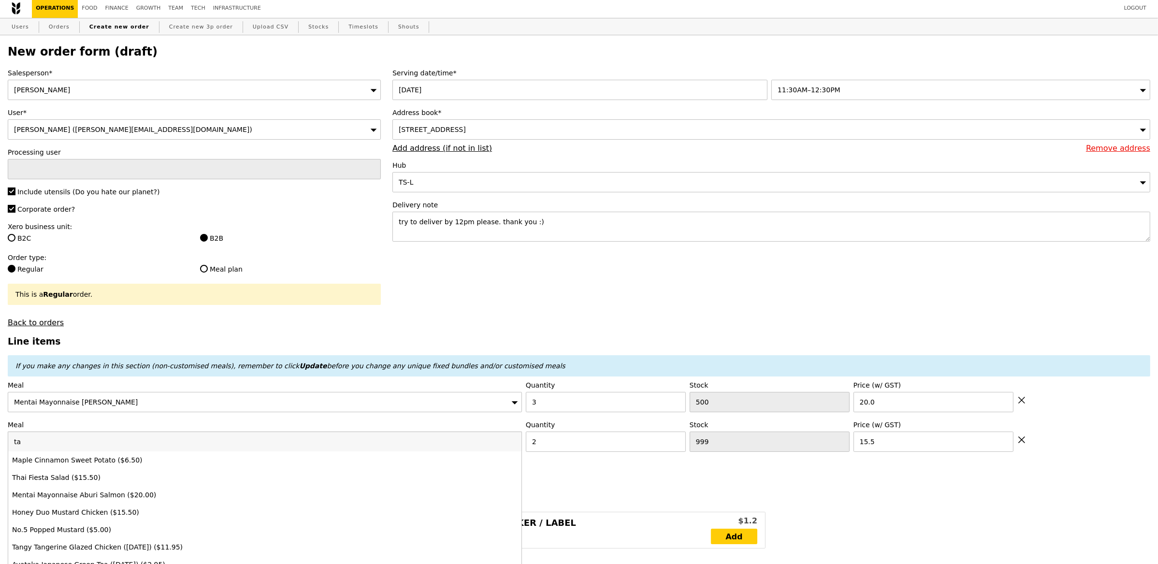
type input "t"
type input "Confirm"
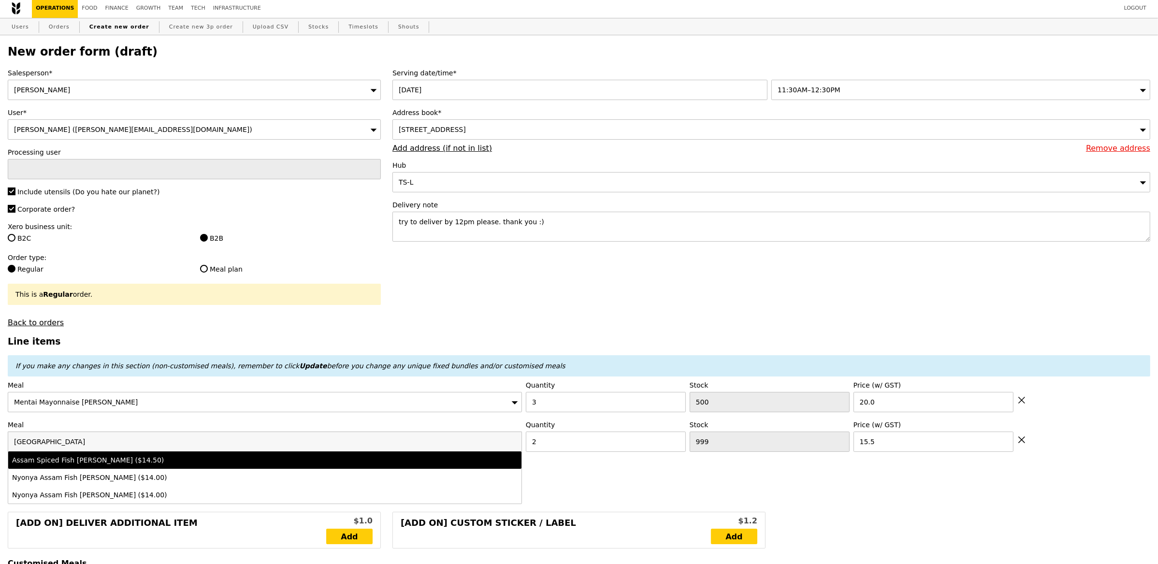
type input "assam"
click at [88, 463] on div "Assam Spiced Fish Curry ($14.50)" at bounding box center [201, 460] width 379 height 10
type input "Loading..."
type input "484"
type input "14.5"
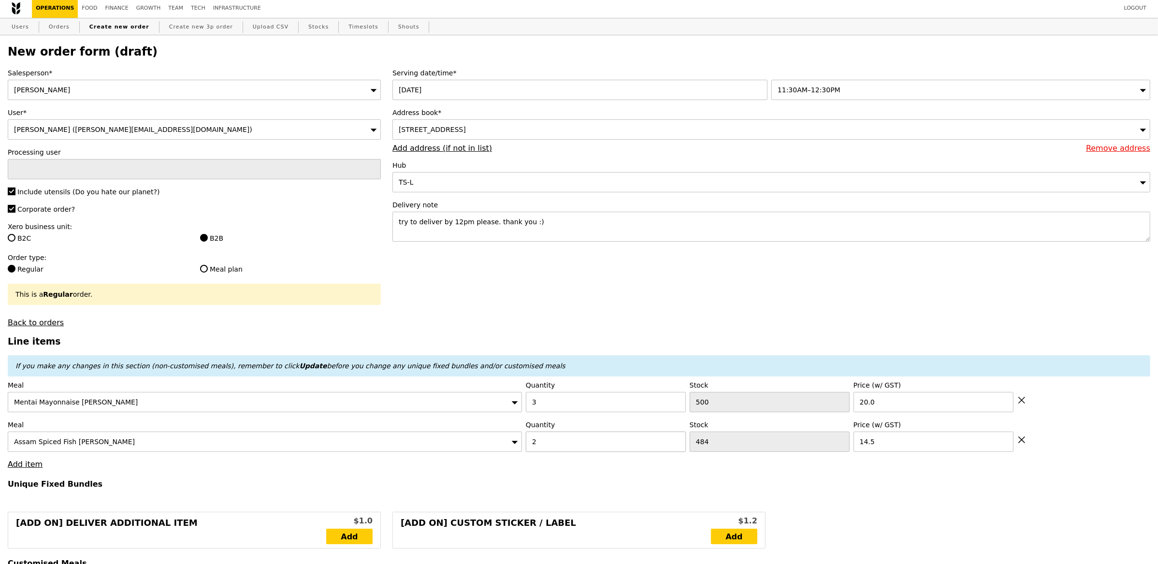
type input "60.00"
type input "63.95"
type input "Loading..."
type input "89.00"
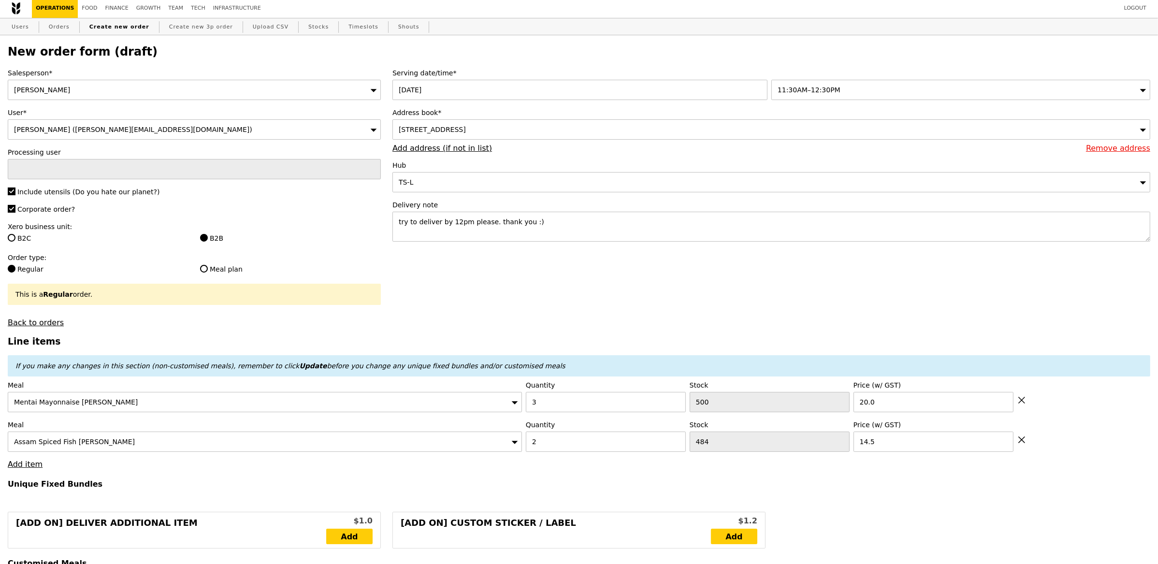
type input "92.95"
type input "Confirm"
click at [32, 461] on link "Add item" at bounding box center [25, 464] width 35 height 9
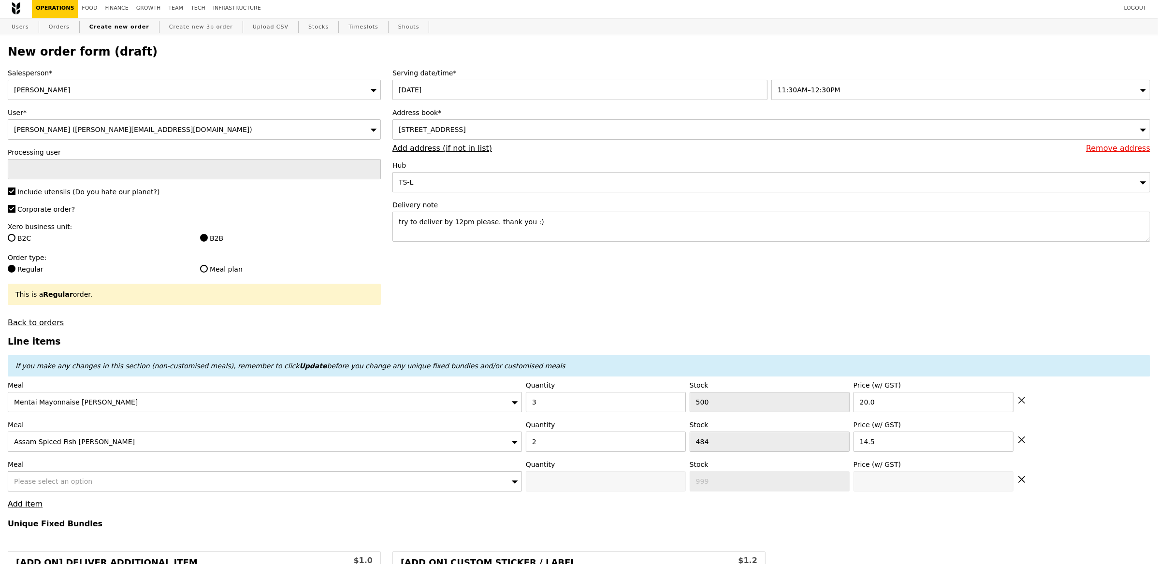
click at [104, 485] on div "Please select an option" at bounding box center [265, 481] width 514 height 20
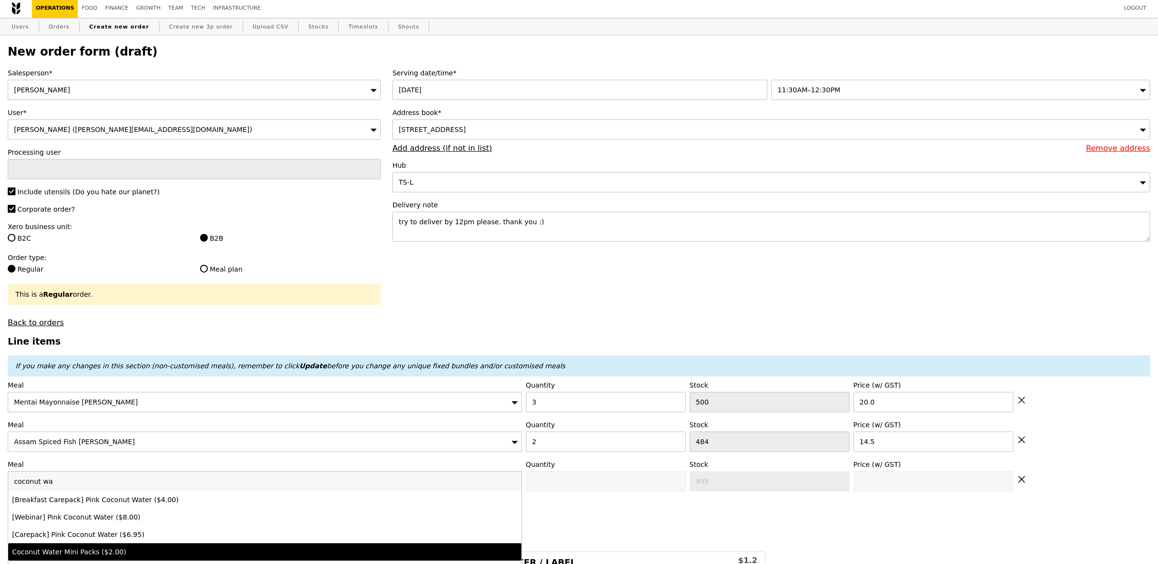
type input "coconut wa"
click at [117, 553] on div "Coconut Water Mini Packs ($2.00)" at bounding box center [201, 552] width 379 height 10
type input "Confirm anyway"
type input "0"
type input "2.0"
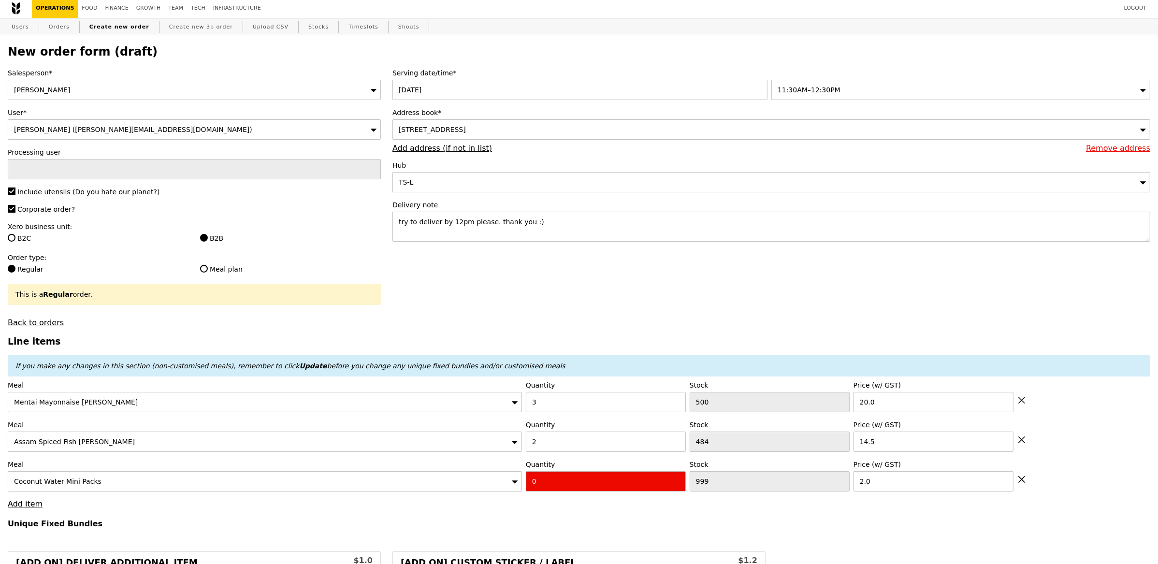
click at [549, 484] on input "0" at bounding box center [606, 481] width 160 height 20
type input "Confirm"
type input "5"
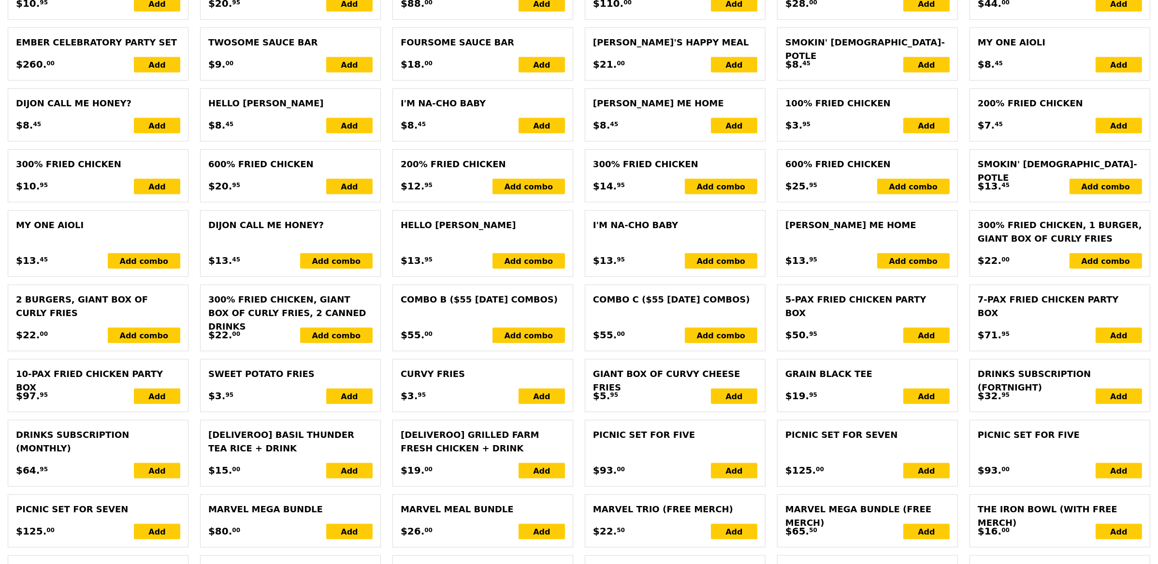
type input "Loading..."
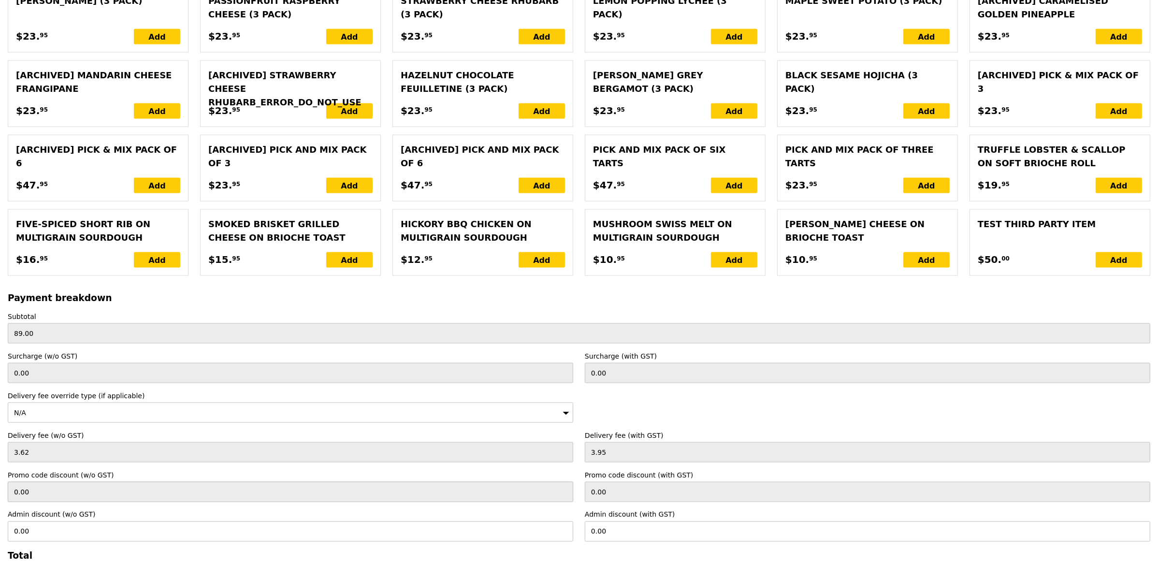
type input "99.00"
type input "102.95"
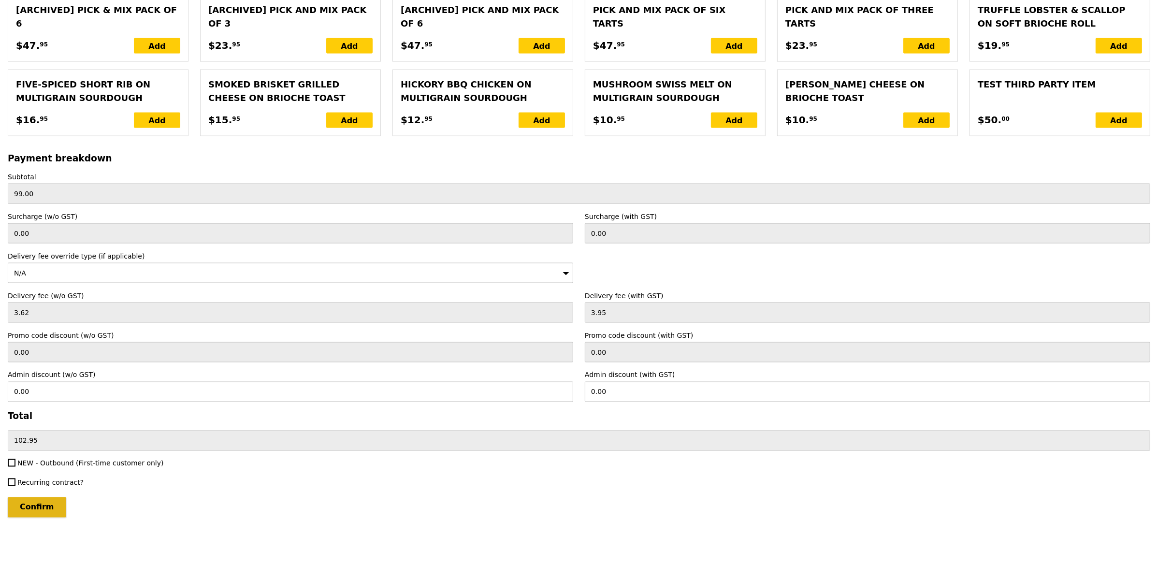
click at [40, 506] on input "Confirm" at bounding box center [37, 507] width 58 height 20
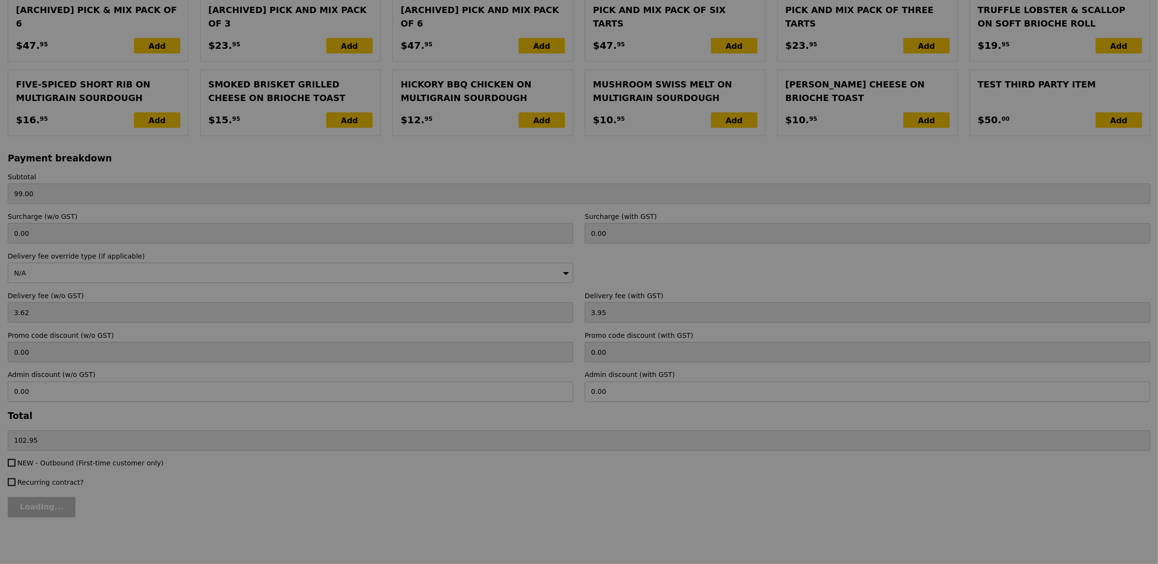
type input "Loading..."
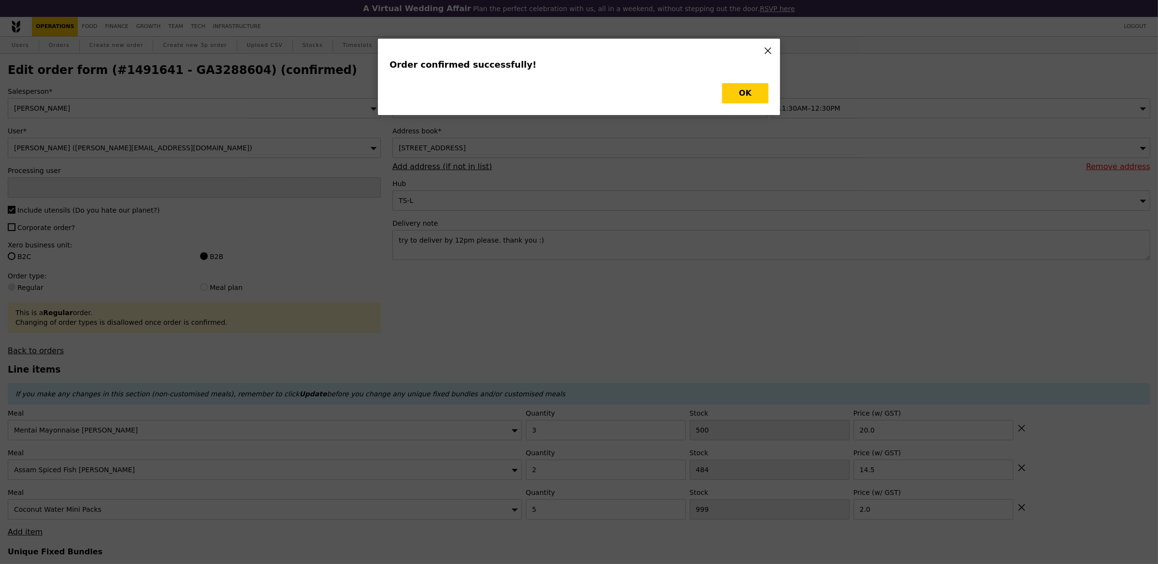
type input "Eliza"
type input "Loading..."
checkbox input "false"
type input "5"
type input "1004"
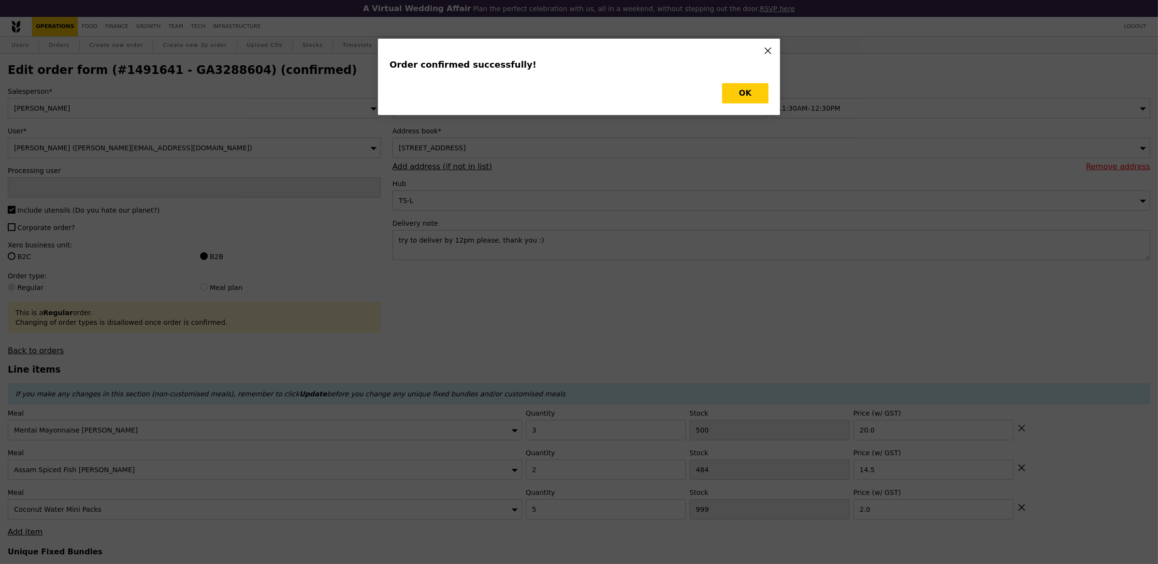
type input "2.00"
type input "14.50"
type input "3"
type input "500"
type input "20.00"
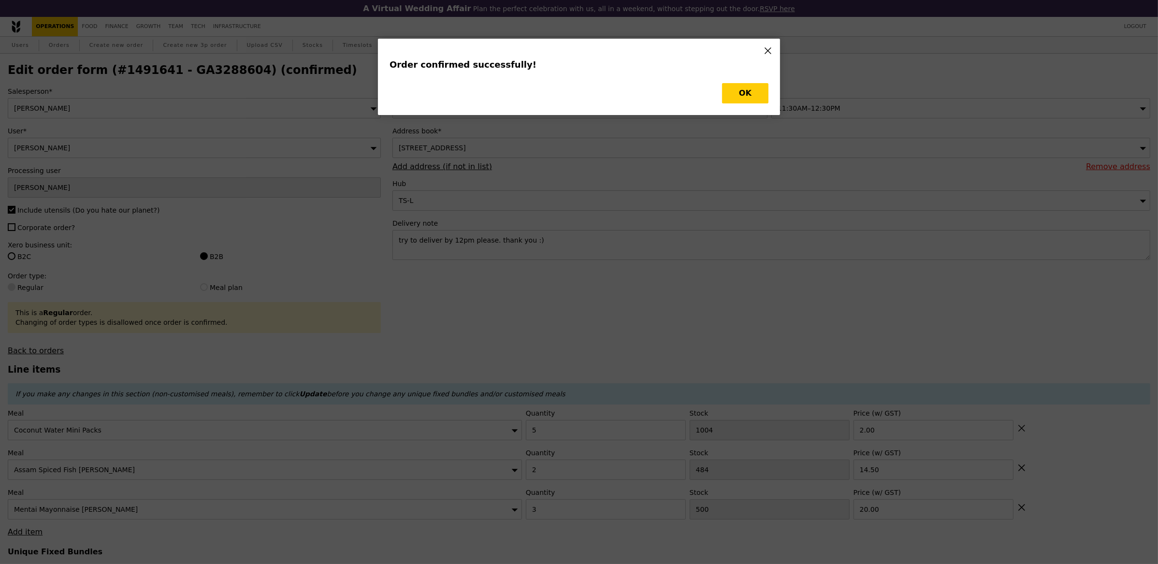
type input "482"
type input "497"
type input "Update"
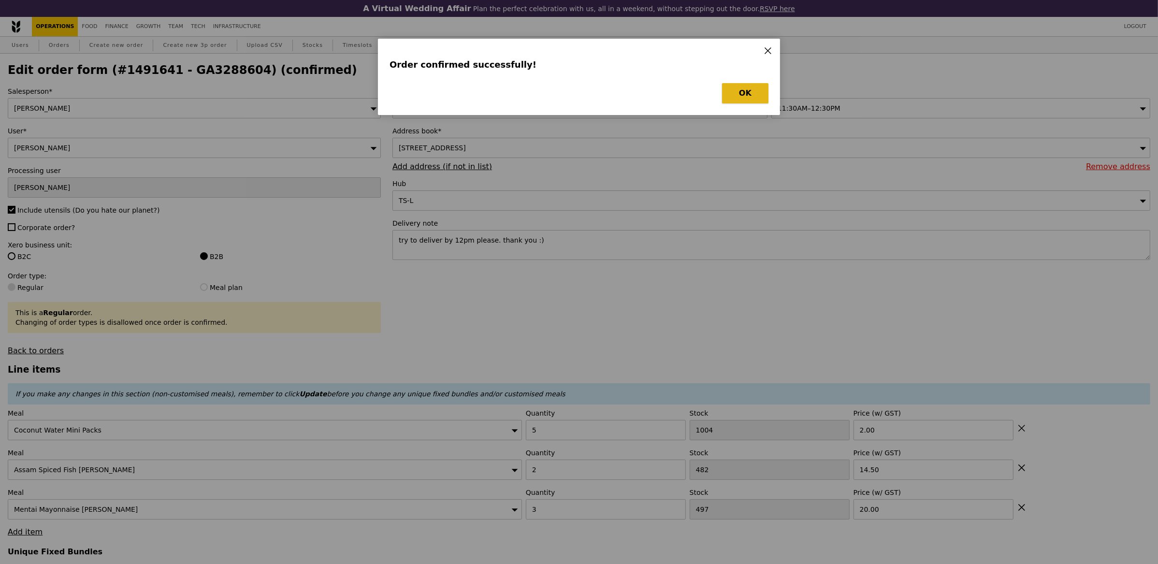
click at [741, 98] on button "OK" at bounding box center [745, 93] width 46 height 20
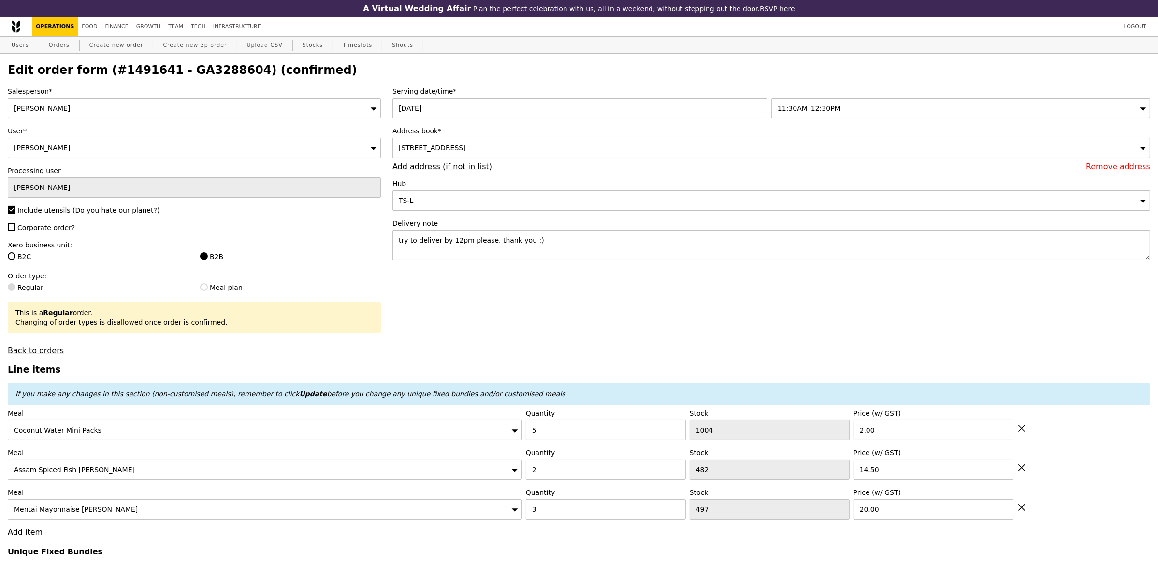
click at [32, 230] on span "Corporate order?" at bounding box center [46, 228] width 58 height 8
click at [15, 230] on input "Corporate order?" at bounding box center [12, 227] width 8 height 8
checkbox input "true"
click at [590, 243] on textarea "try to deliver by 12pm please. thank you :)" at bounding box center [771, 245] width 758 height 30
paste textarea "Coconut water mini packs x5"
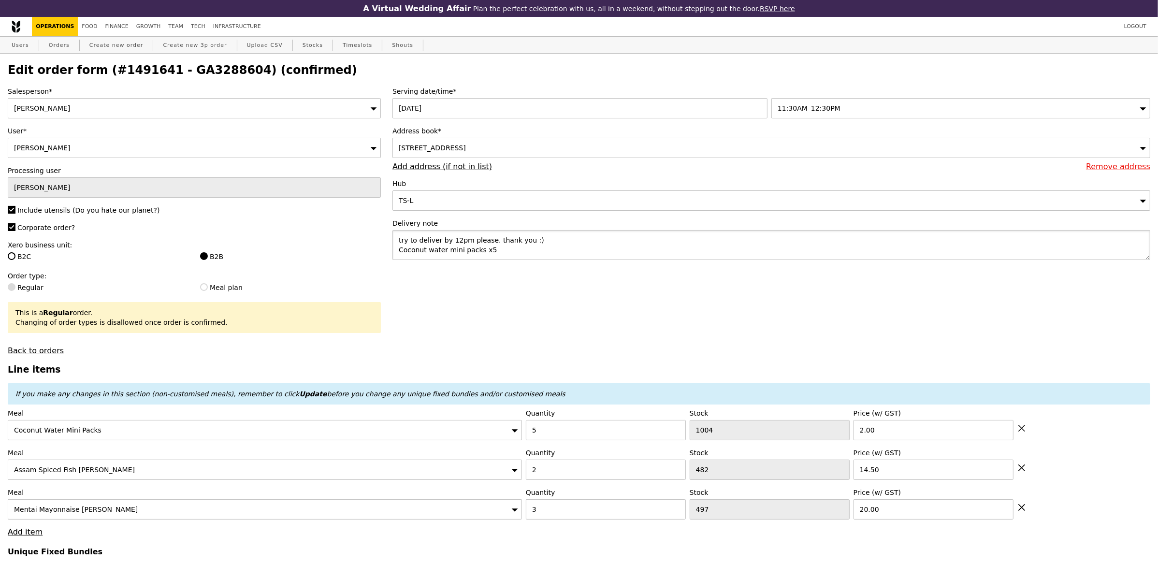
scroll to position [3, 0]
drag, startPoint x: 537, startPoint y: 257, endPoint x: 387, endPoint y: 243, distance: 151.0
click at [387, 243] on div "Serving date/time* 26 Sep 2025 11:30AM–12:30PM Address book* 112 Lavender Stree…" at bounding box center [771, 178] width 769 height 183
click at [581, 254] on textarea "try to deliver by 12pm please. thank you :)" at bounding box center [771, 245] width 758 height 30
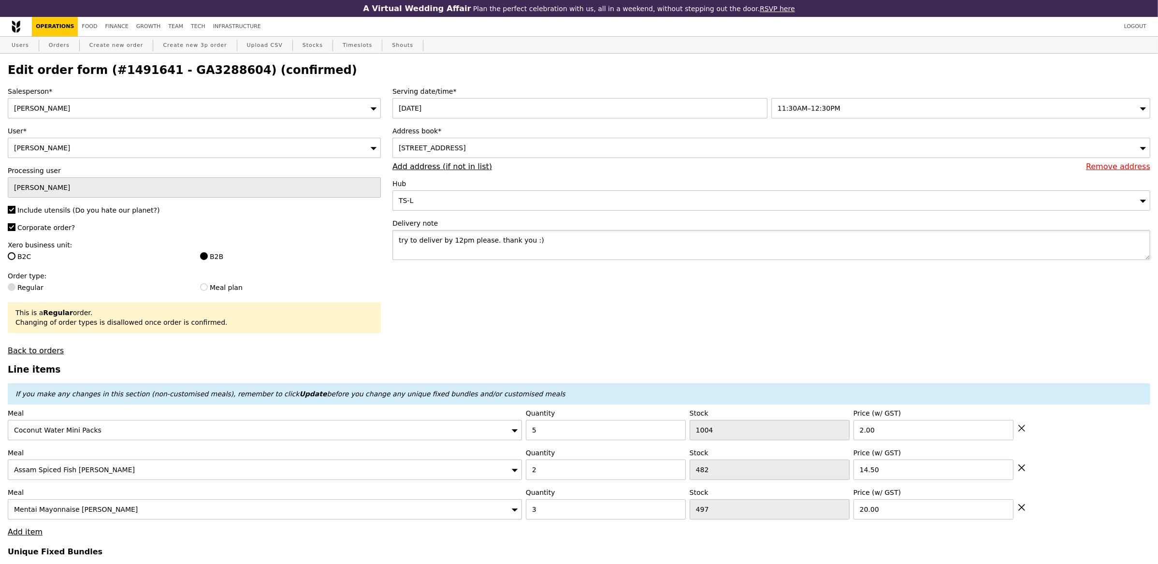
click at [574, 252] on textarea "try to deliver by 12pm please. thank you :)" at bounding box center [771, 245] width 758 height 30
click at [569, 251] on textarea "try to deliver by 12pm please. thank you :)" at bounding box center [771, 245] width 758 height 30
click at [508, 263] on div "Serving date/time* 26 Sep 2025 11:30AM–12:30PM Address book* 112 Lavender Stree…" at bounding box center [771, 178] width 769 height 183
click at [561, 242] on textarea "try to deliver by 12pm please. thank you :)" at bounding box center [771, 245] width 758 height 30
paste textarea "Contact person: Allie 83326167"
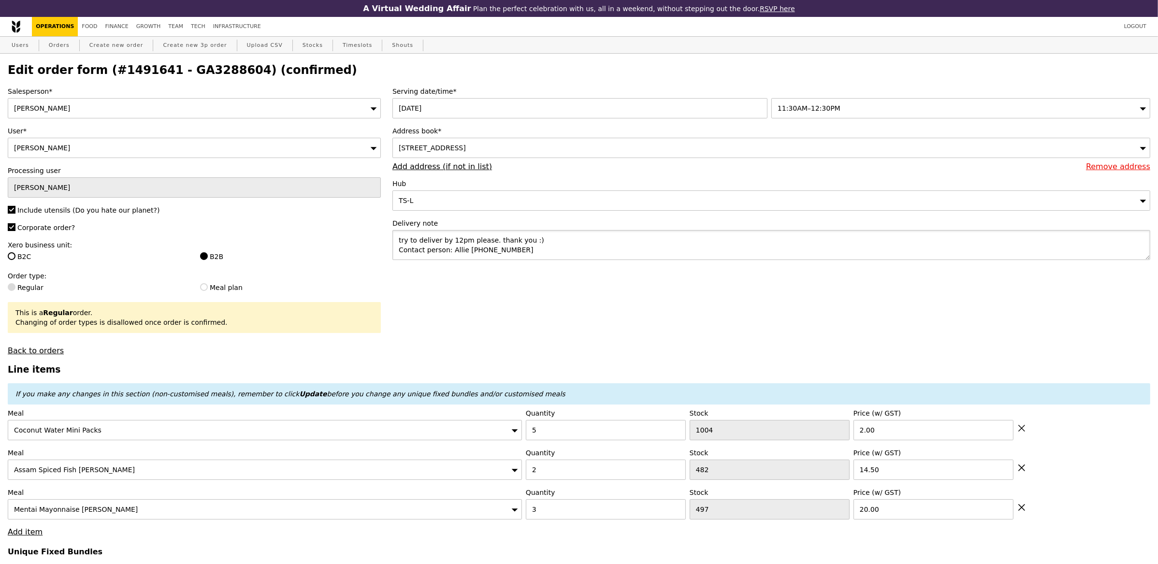
scroll to position [3, 0]
paste textarea "Delivery address: Animal Infirmary"
type textarea "try to deliver by 12pm please. thank you :) Contact person: Allie 83326167 Deli…"
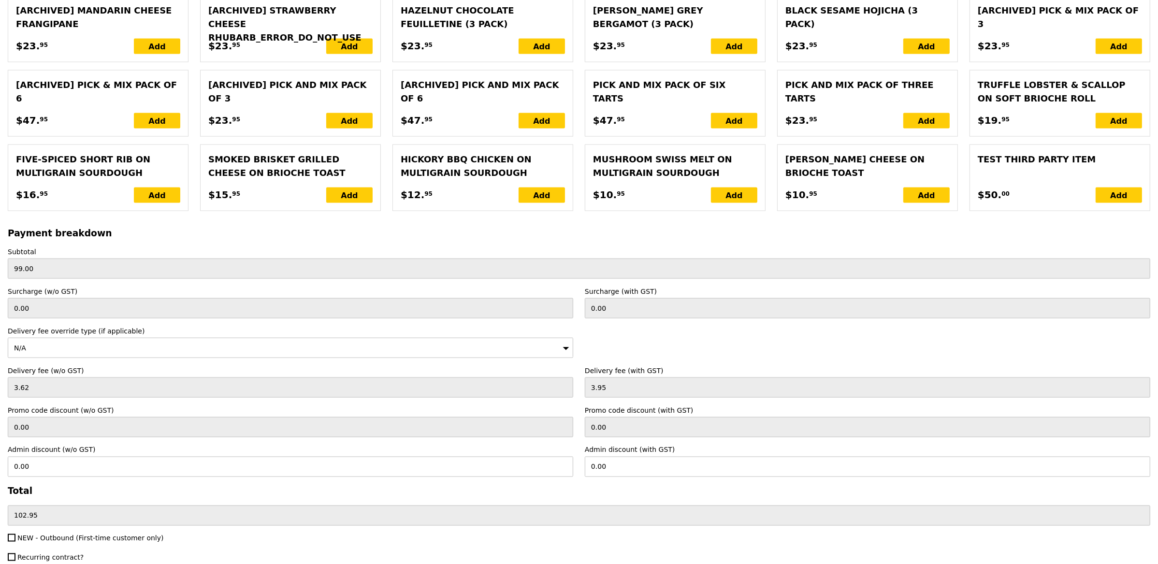
scroll to position [1971, 0]
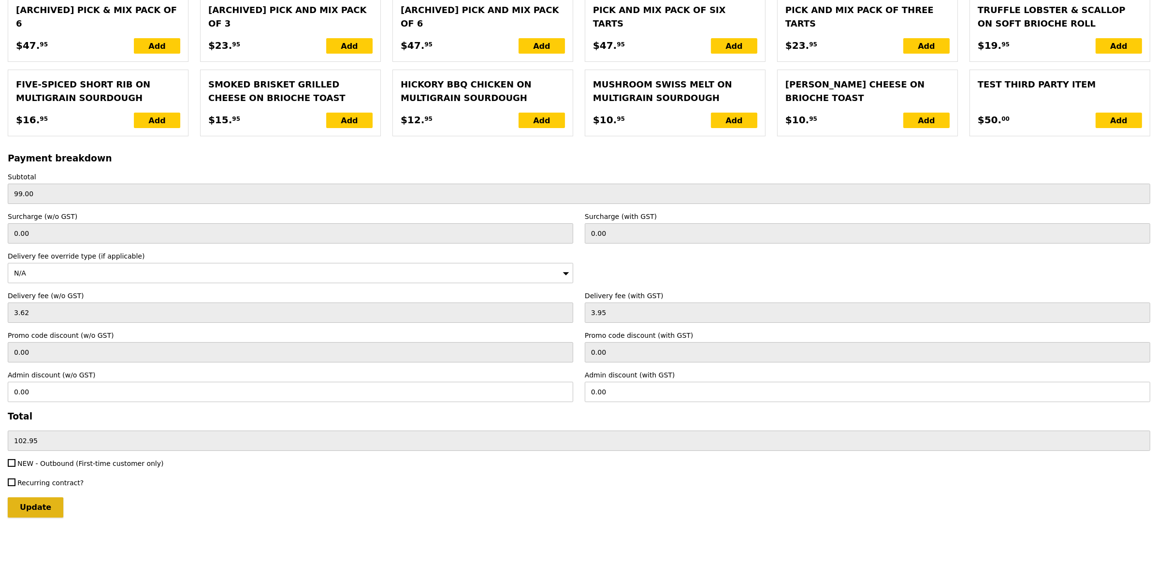
click at [45, 504] on input "Update" at bounding box center [36, 507] width 56 height 20
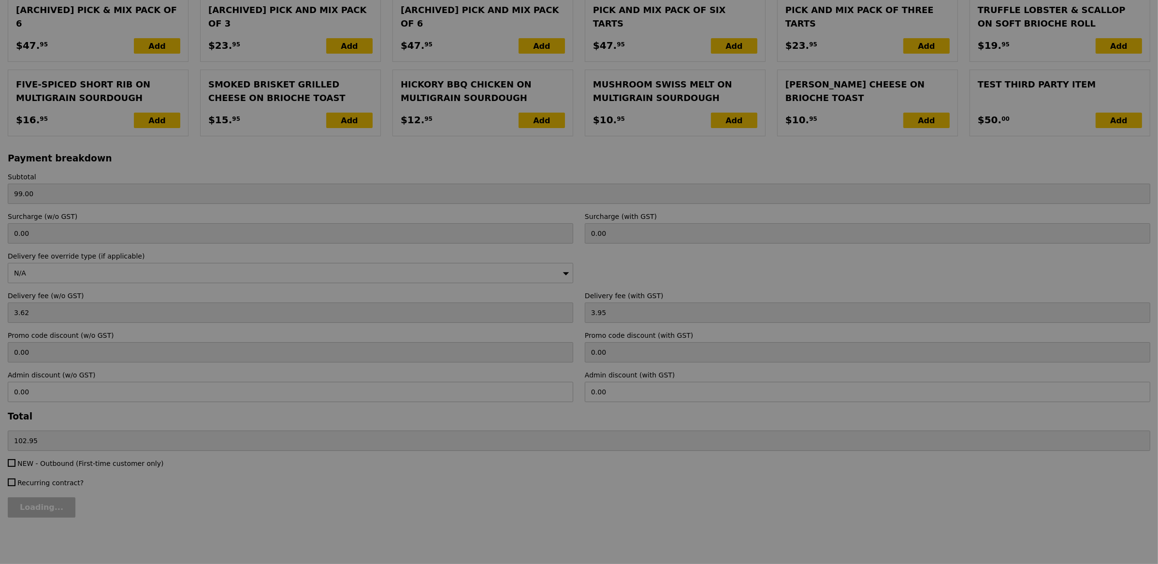
type input "Update"
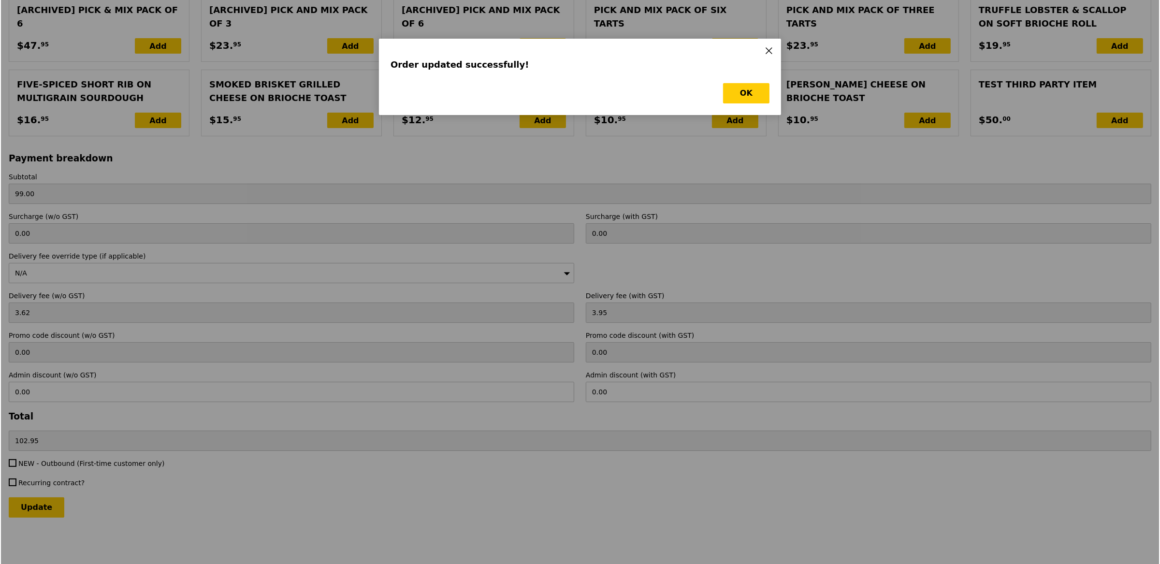
scroll to position [0, 0]
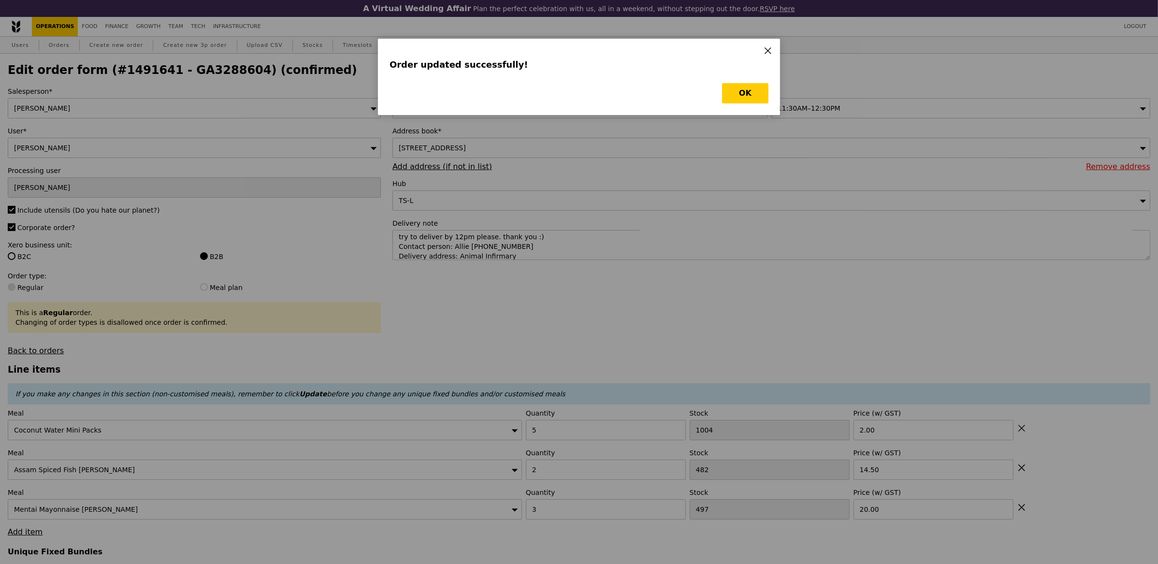
click at [739, 104] on div "Order updated successfully! OK" at bounding box center [579, 77] width 402 height 76
click at [735, 92] on button "OK" at bounding box center [745, 93] width 46 height 20
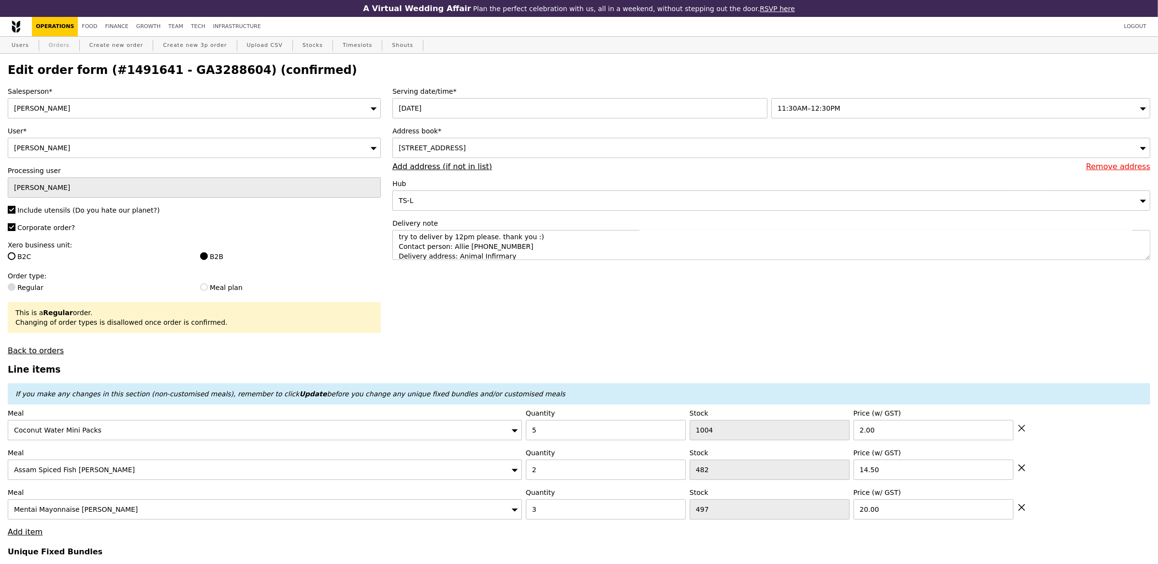
click at [59, 47] on link "Orders" at bounding box center [59, 45] width 29 height 17
select select "100"
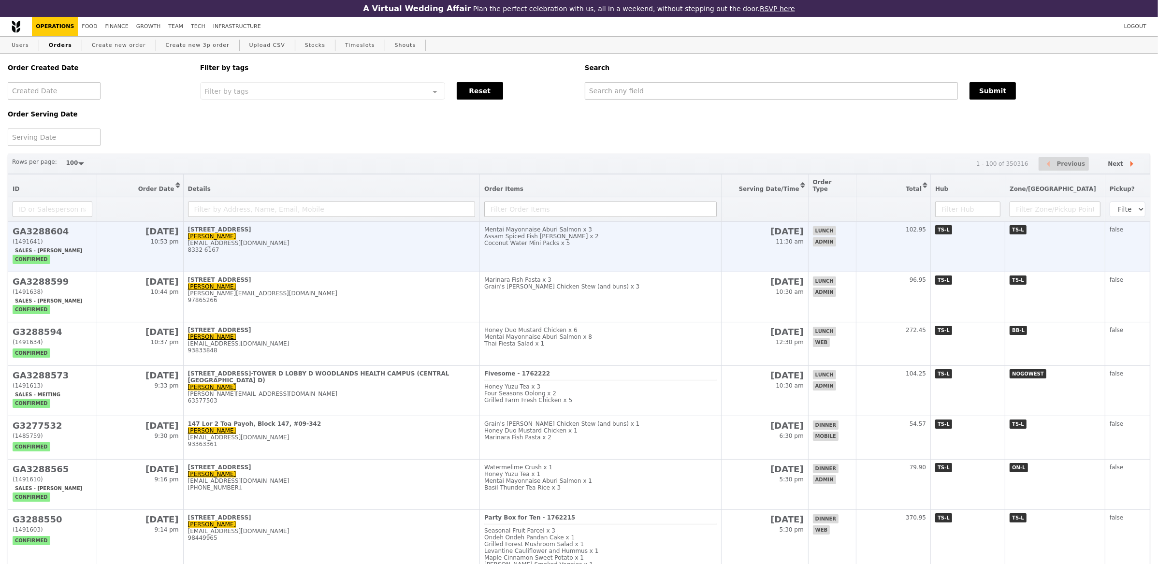
click at [321, 233] on td "112 Lavender Street Allie Tay allie-tay@idexx.com 8332 6167" at bounding box center [331, 247] width 297 height 50
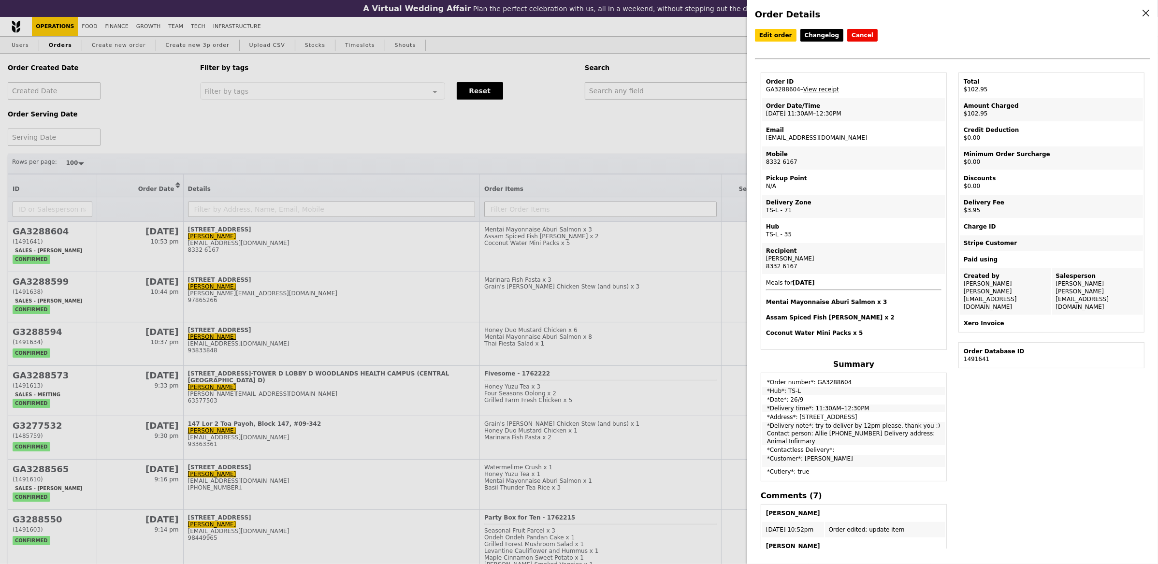
drag, startPoint x: 798, startPoint y: 87, endPoint x: 763, endPoint y: 89, distance: 35.3
click at [763, 89] on td "Order ID GA3288604 – View receipt" at bounding box center [853, 85] width 183 height 23
copy td "GA3288604"
click at [664, 89] on div "Order Details Edit order Changelog Cancel Order ID GA3288604 – View receipt Ord…" at bounding box center [579, 282] width 1158 height 564
click at [664, 89] on input "text" at bounding box center [771, 90] width 373 height 17
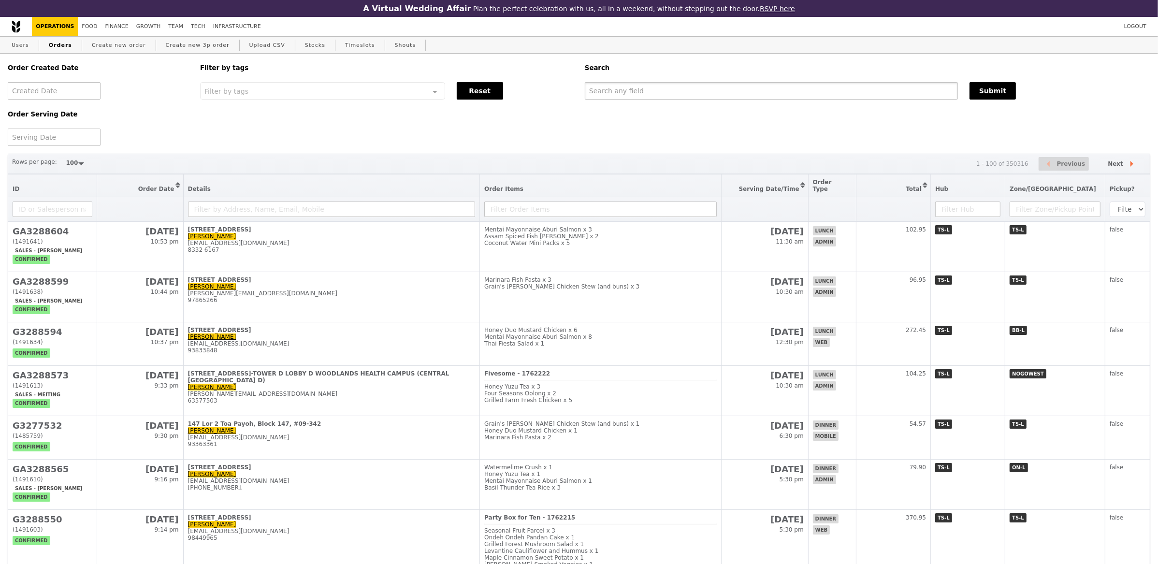
paste input "GA3288604"
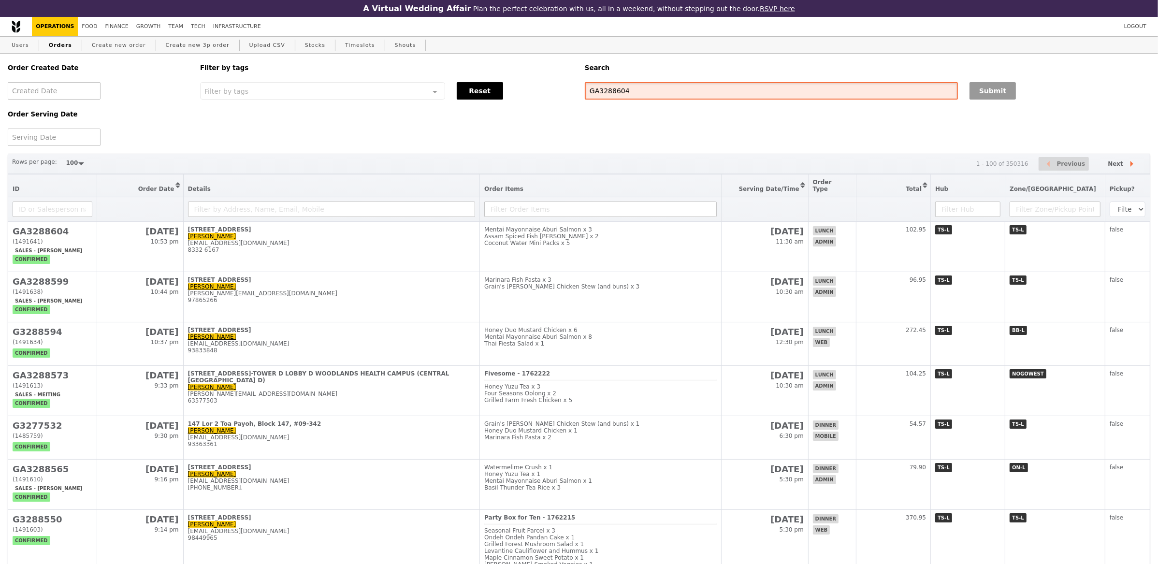
type input "GA3288604"
click at [1004, 93] on button "Submit" at bounding box center [992, 90] width 46 height 17
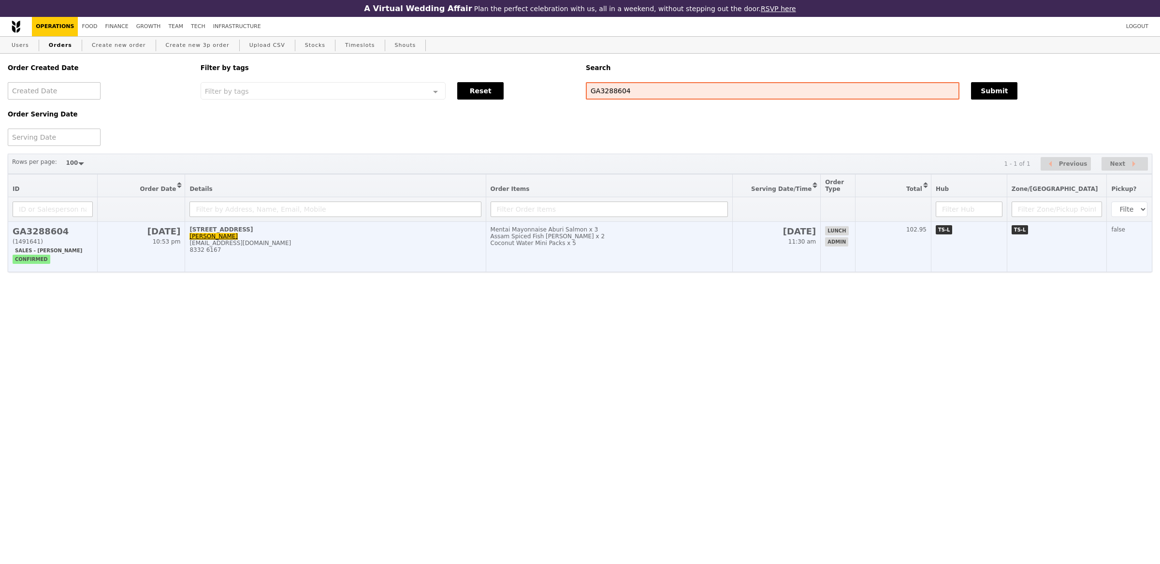
click at [459, 230] on div "112 Lavender Street" at bounding box center [334, 229] width 291 height 7
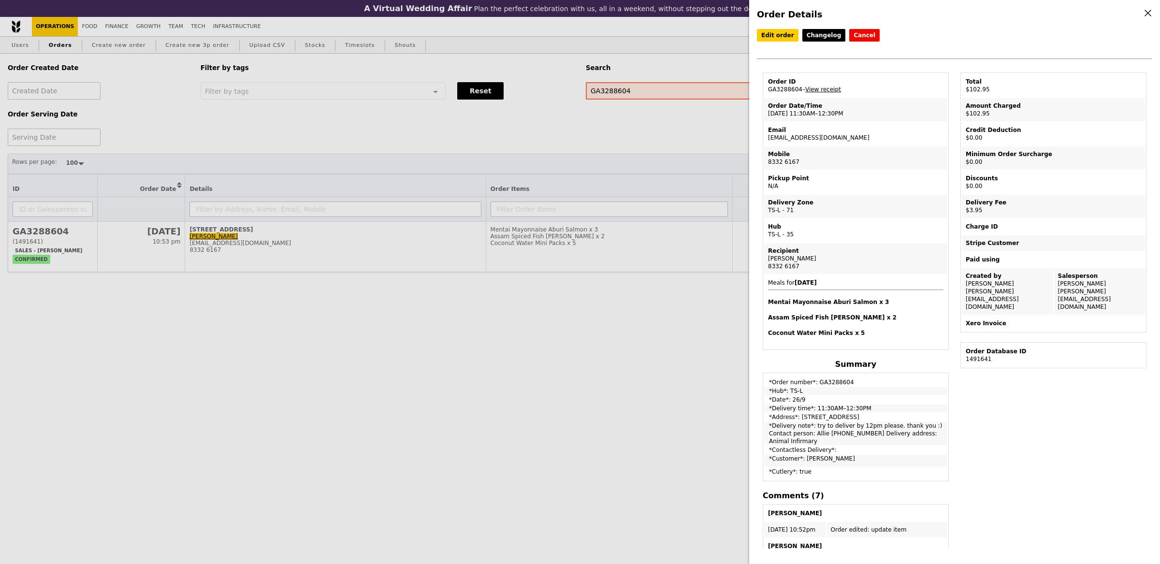
drag, startPoint x: 860, startPoint y: 410, endPoint x: 799, endPoint y: 412, distance: 60.9
click at [799, 413] on td "*Address*: 112 Lavender Street" at bounding box center [855, 417] width 183 height 8
copy td "112 Lavender Street"
click at [836, 90] on link "View receipt" at bounding box center [823, 89] width 36 height 7
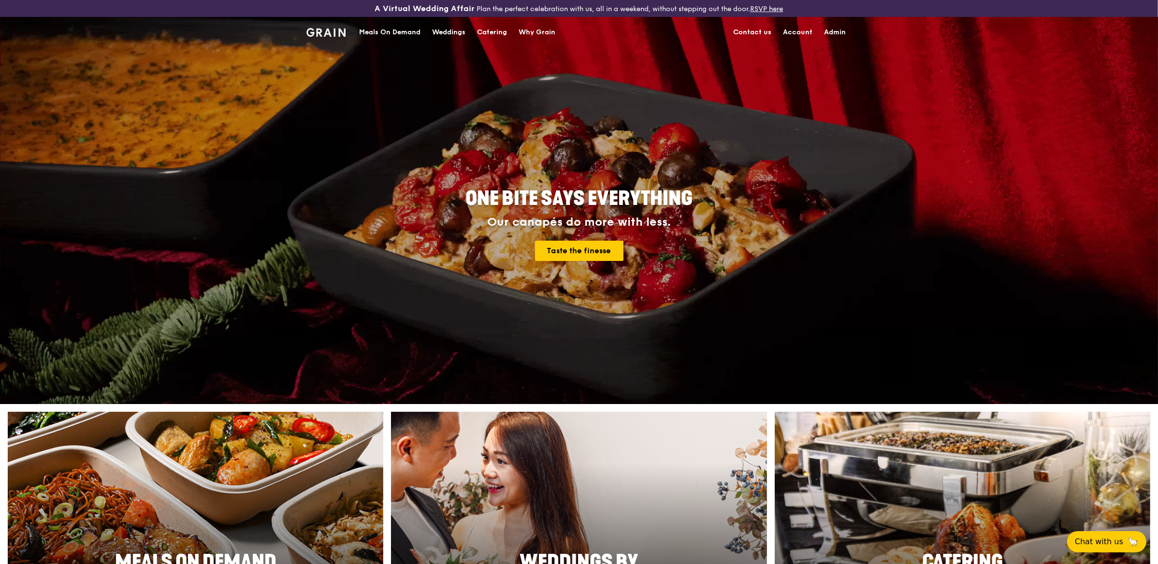
click at [404, 33] on div "Meals On Demand" at bounding box center [389, 32] width 61 height 29
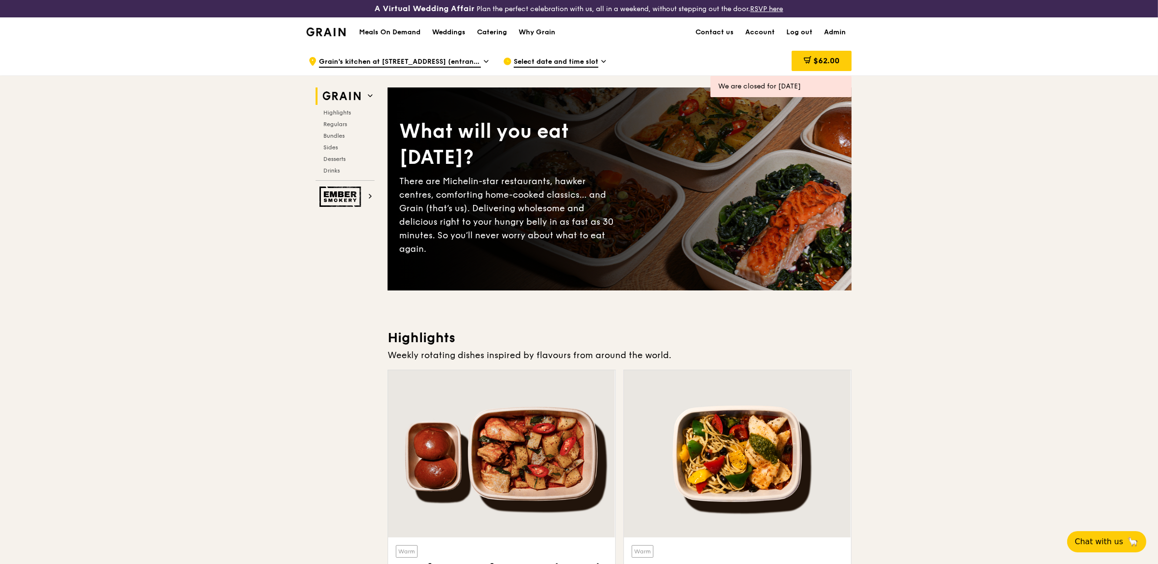
click at [436, 61] on span "Grain's kitchen at [STREET_ADDRESS] (entrance along [PERSON_NAME][GEOGRAPHIC_DA…" at bounding box center [400, 62] width 162 height 11
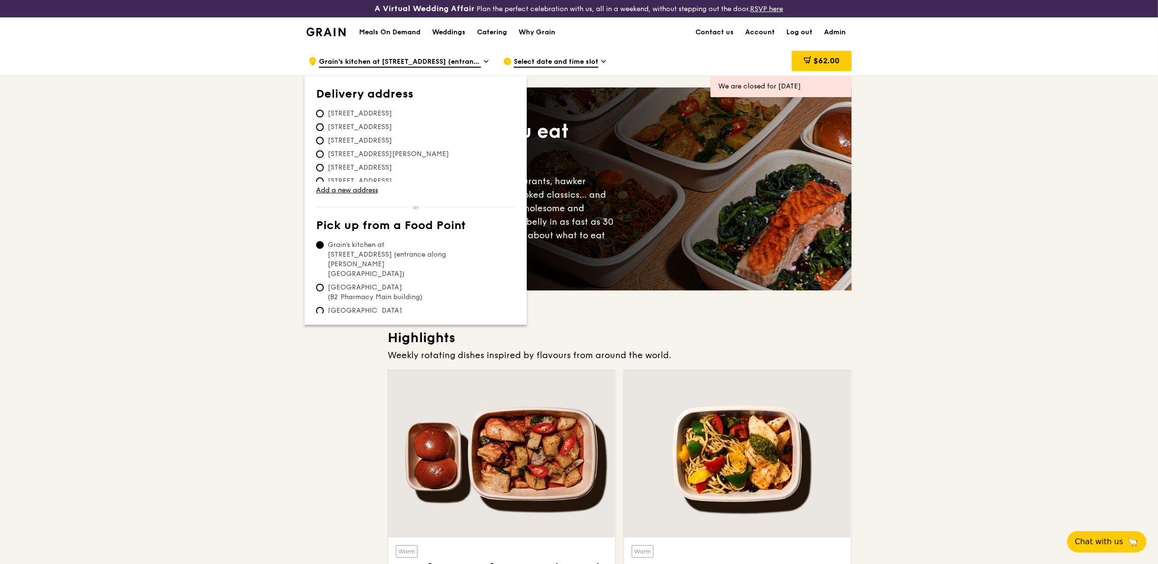
click at [534, 64] on span "Select date and time slot" at bounding box center [556, 62] width 85 height 11
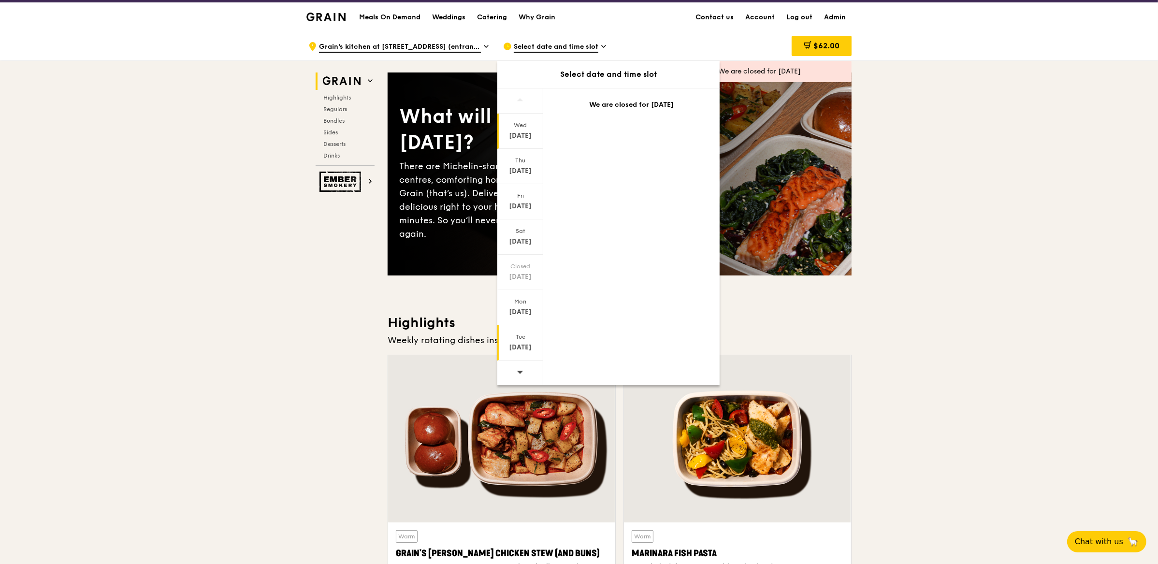
scroll to position [19, 0]
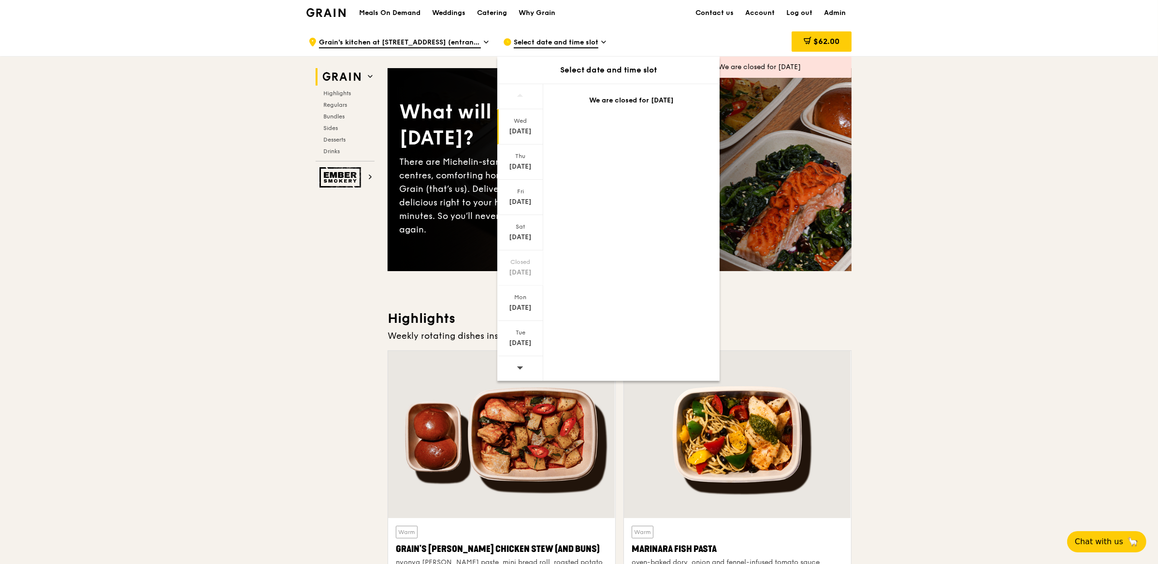
click at [523, 365] on icon at bounding box center [520, 367] width 7 height 7
click at [523, 204] on div "Sep 26" at bounding box center [520, 202] width 43 height 10
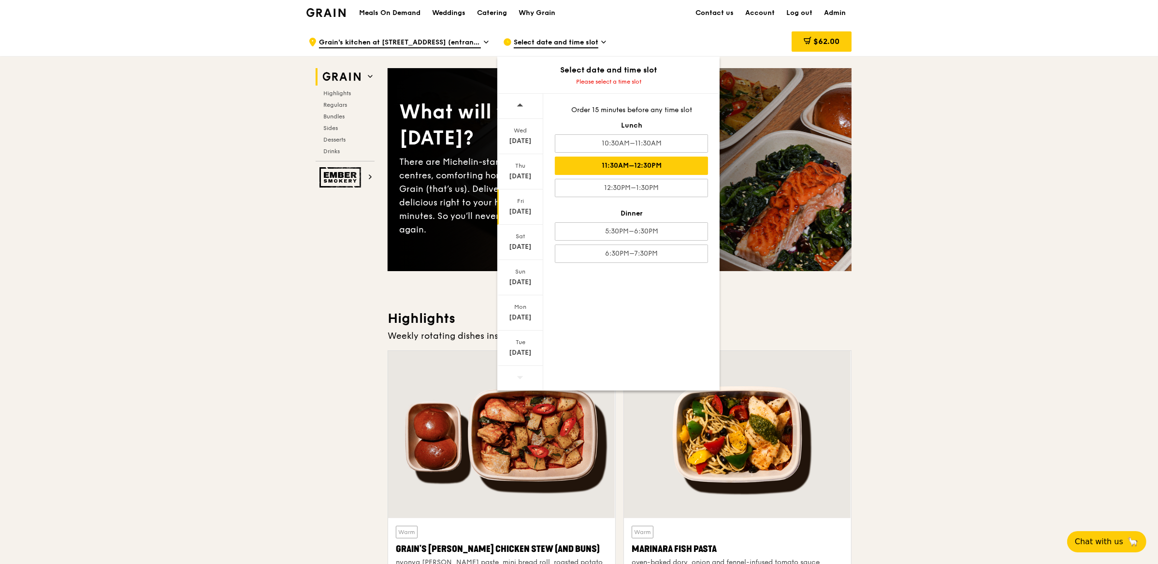
click at [613, 165] on div "11:30AM–12:30PM" at bounding box center [631, 166] width 153 height 18
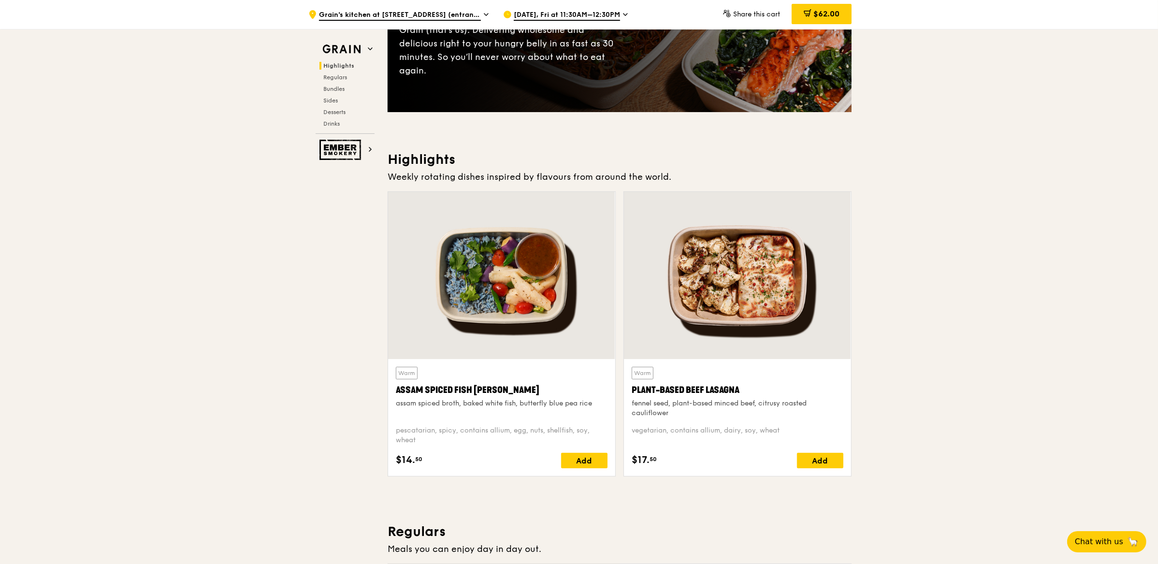
scroll to position [18, 0]
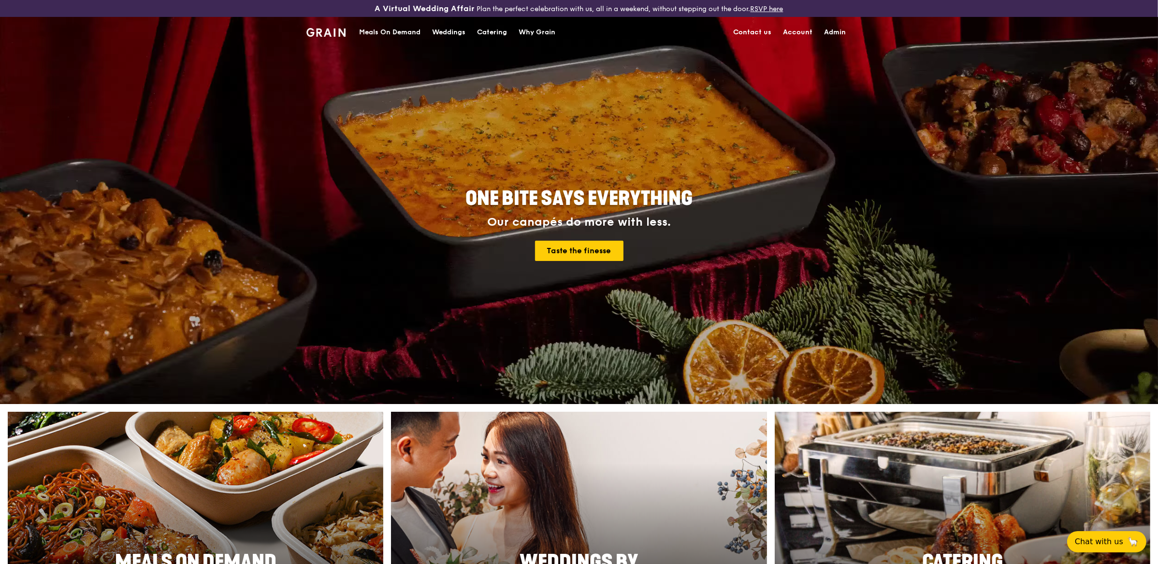
click at [391, 30] on div "Meals On Demand" at bounding box center [389, 32] width 61 height 29
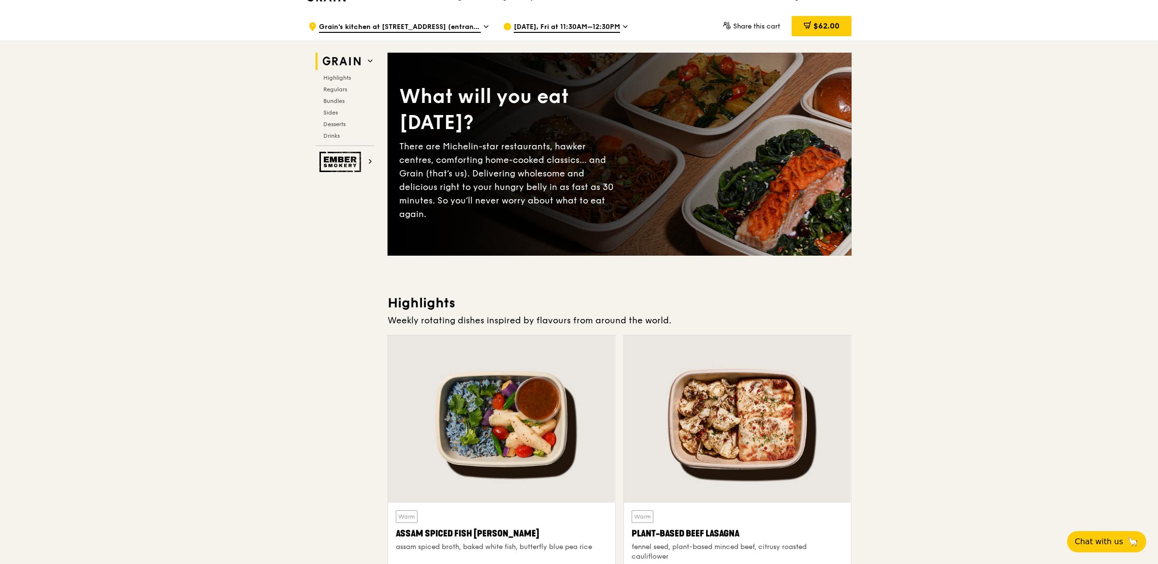
scroll to position [34, 0]
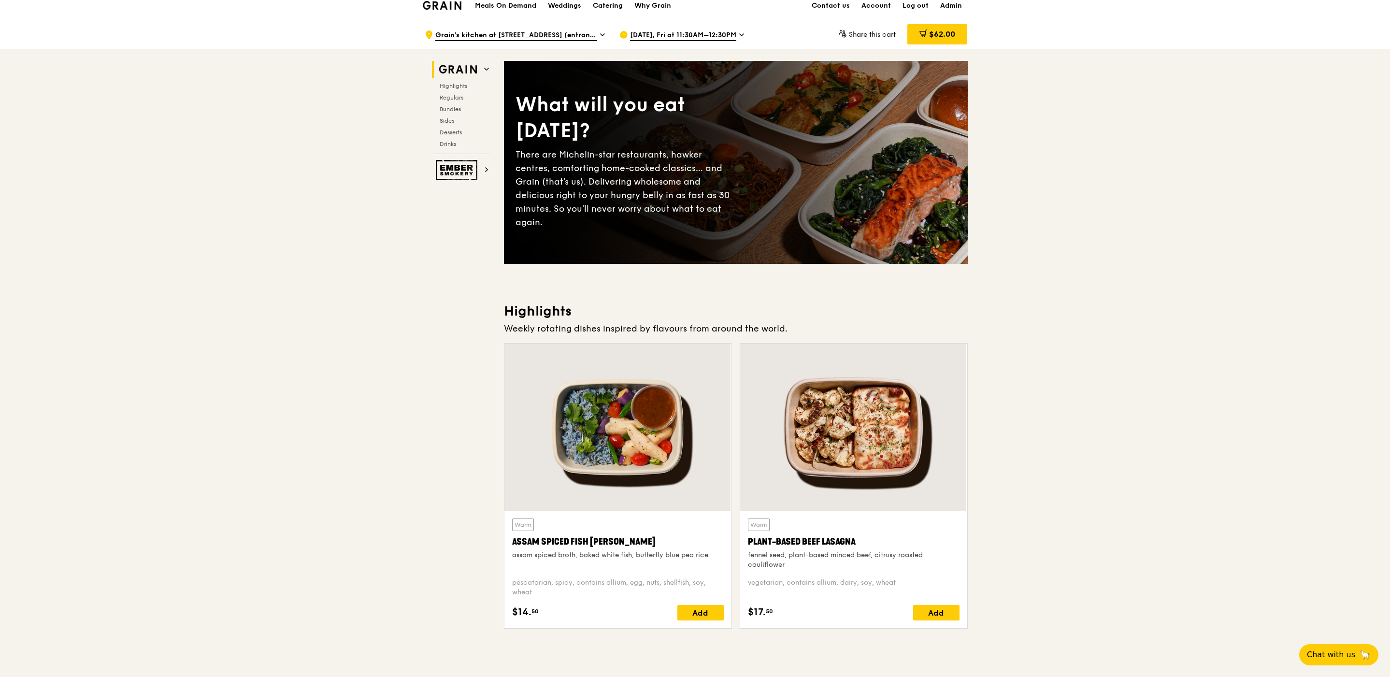
scroll to position [16, 0]
